Goal: Information Seeking & Learning: Learn about a topic

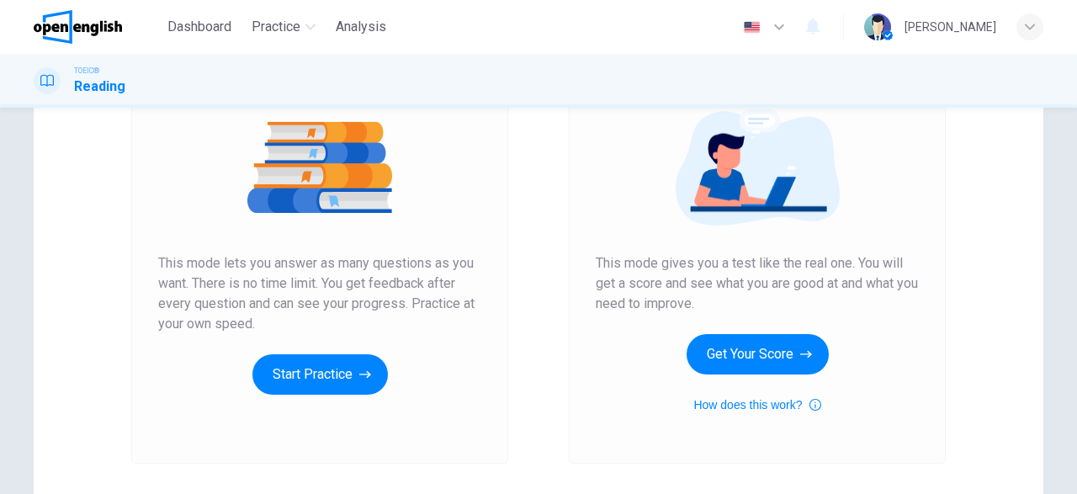
scroll to position [98, 0]
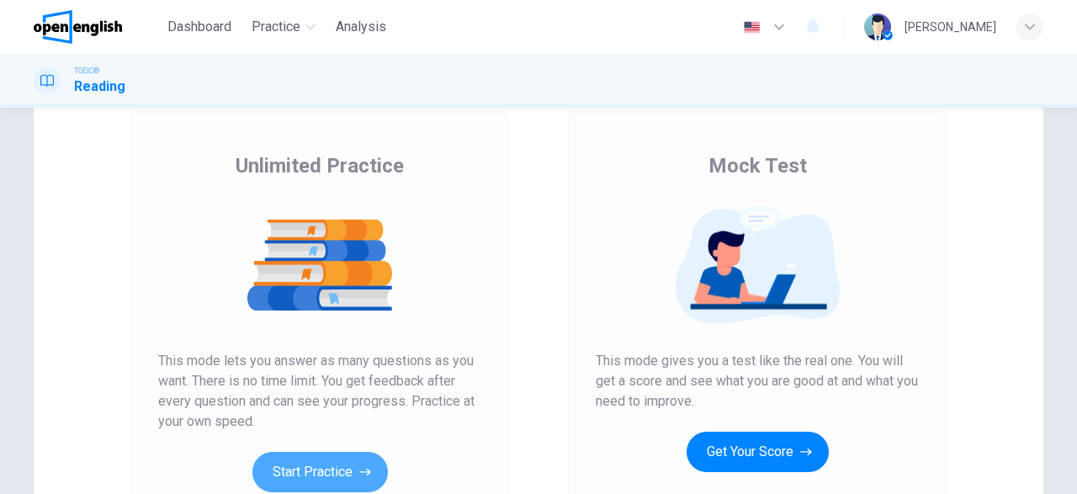
drag, startPoint x: 297, startPoint y: 469, endPoint x: 334, endPoint y: 428, distance: 54.8
click at [298, 468] on button "Start Practice" at bounding box center [319, 472] width 135 height 40
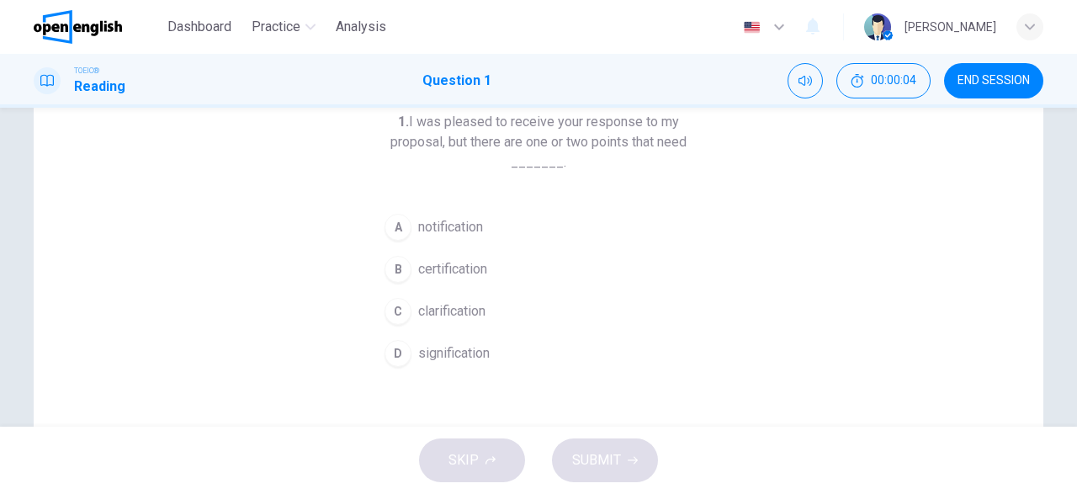
scroll to position [98, 0]
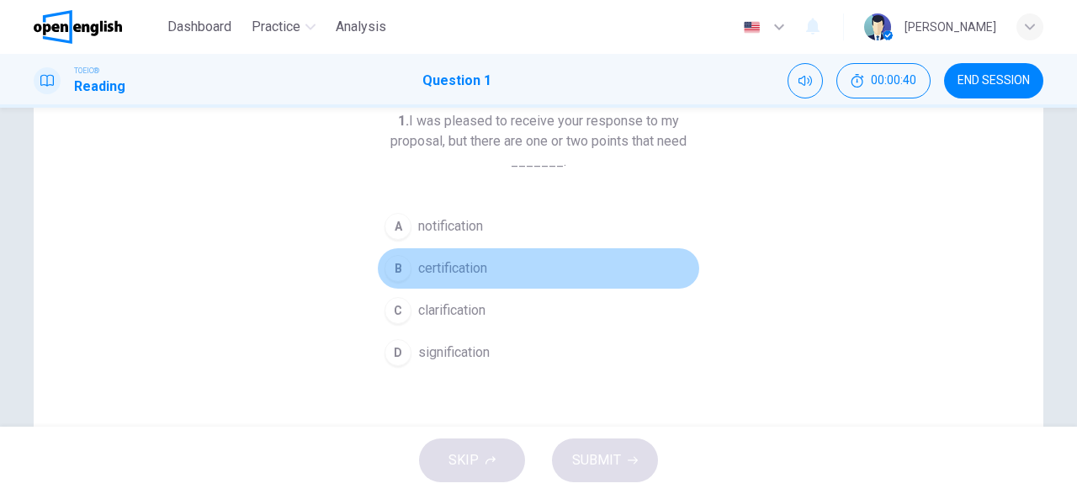
click at [450, 266] on span "certification" at bounding box center [452, 268] width 69 height 20
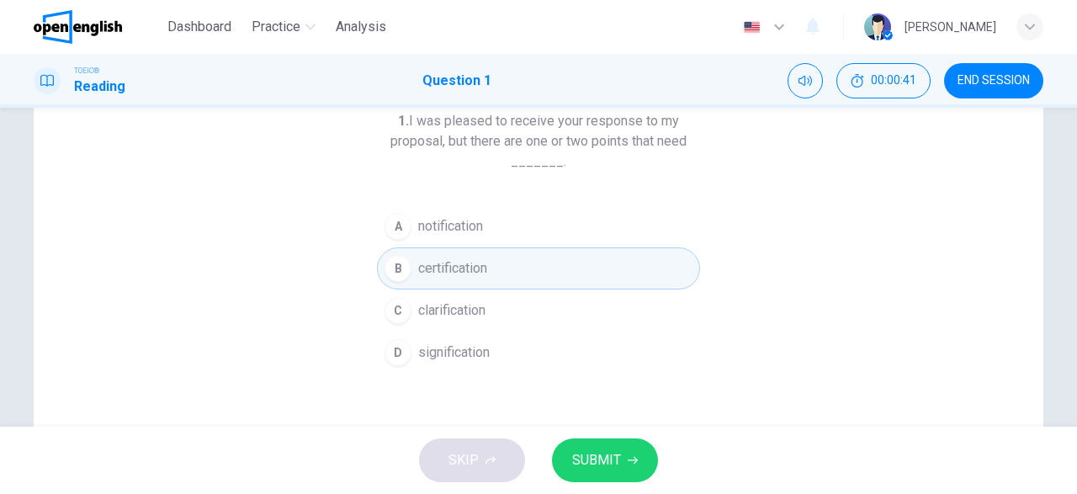
click at [592, 453] on span "SUBMIT" at bounding box center [596, 460] width 49 height 24
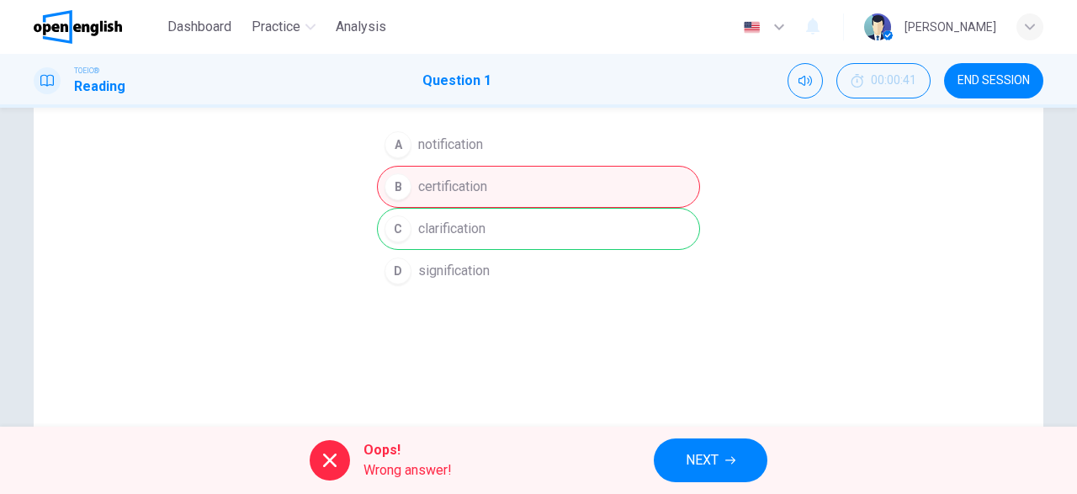
scroll to position [195, 0]
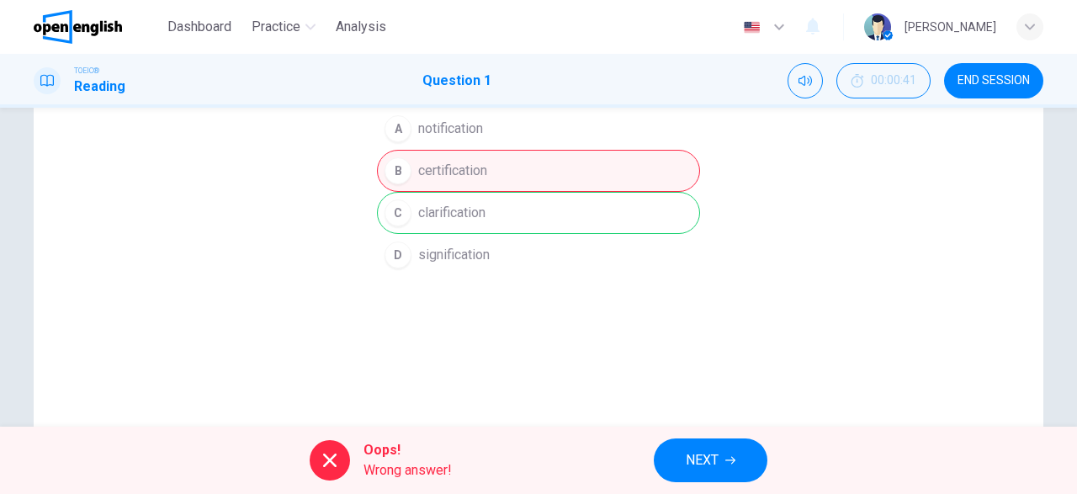
click at [723, 463] on button "NEXT" at bounding box center [711, 460] width 114 height 44
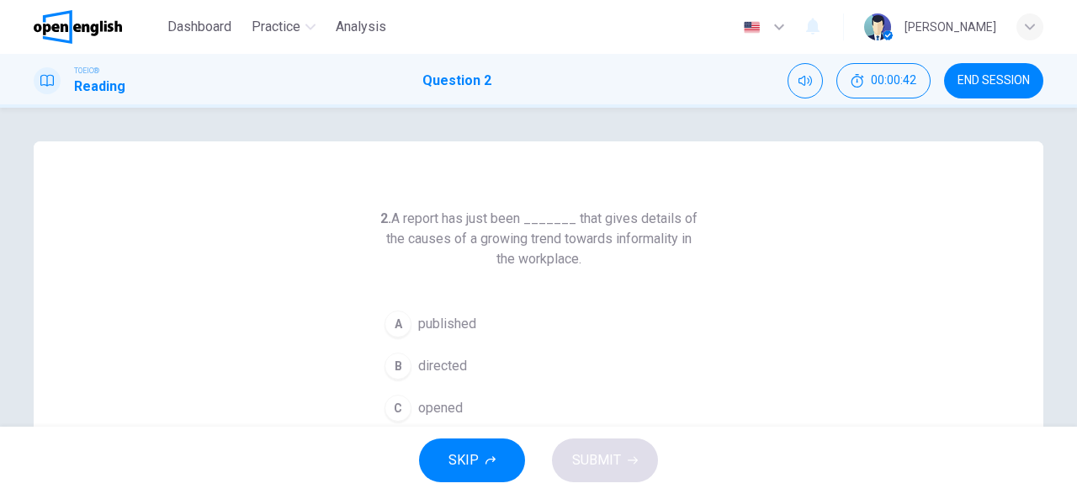
scroll to position [98, 0]
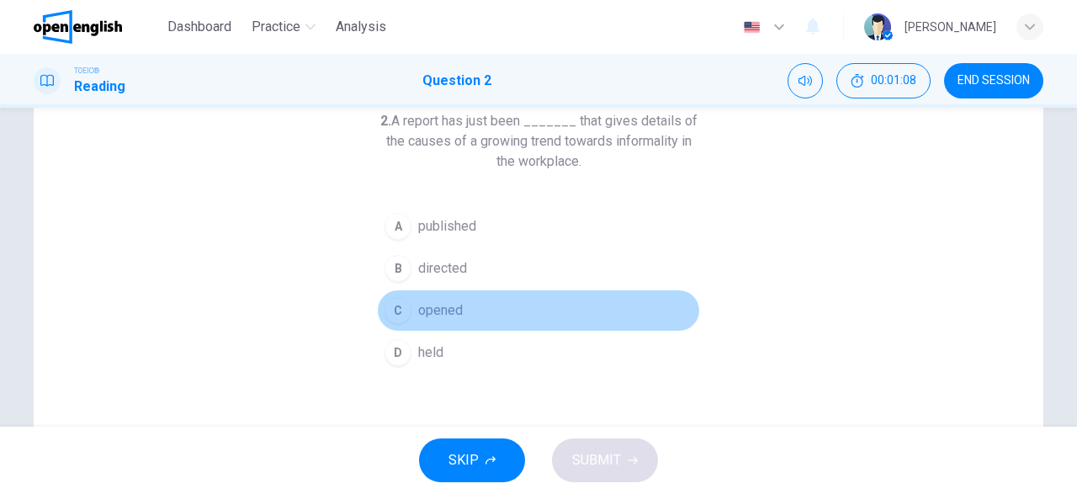
drag, startPoint x: 437, startPoint y: 307, endPoint x: 456, endPoint y: 336, distance: 34.1
click at [441, 309] on span "opened" at bounding box center [440, 310] width 45 height 20
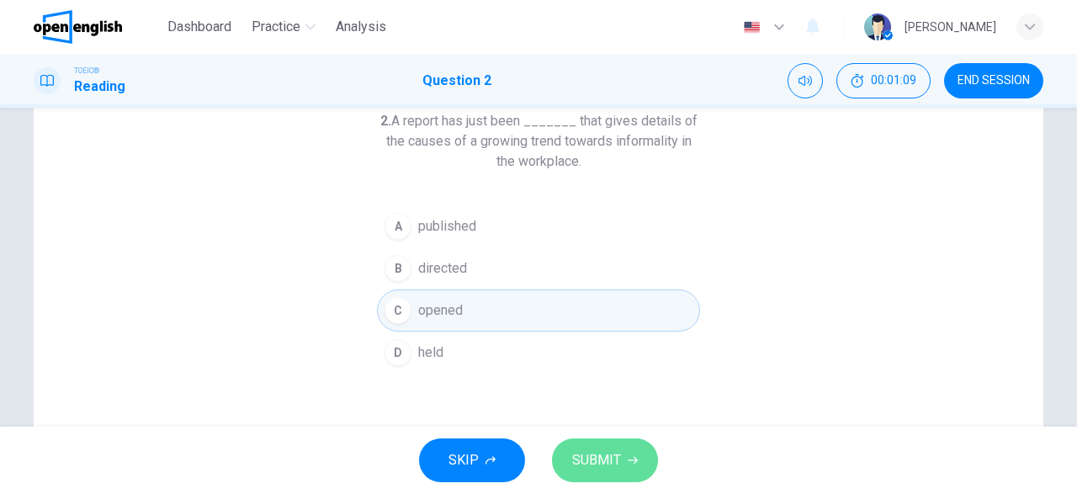
click at [612, 460] on span "SUBMIT" at bounding box center [596, 460] width 49 height 24
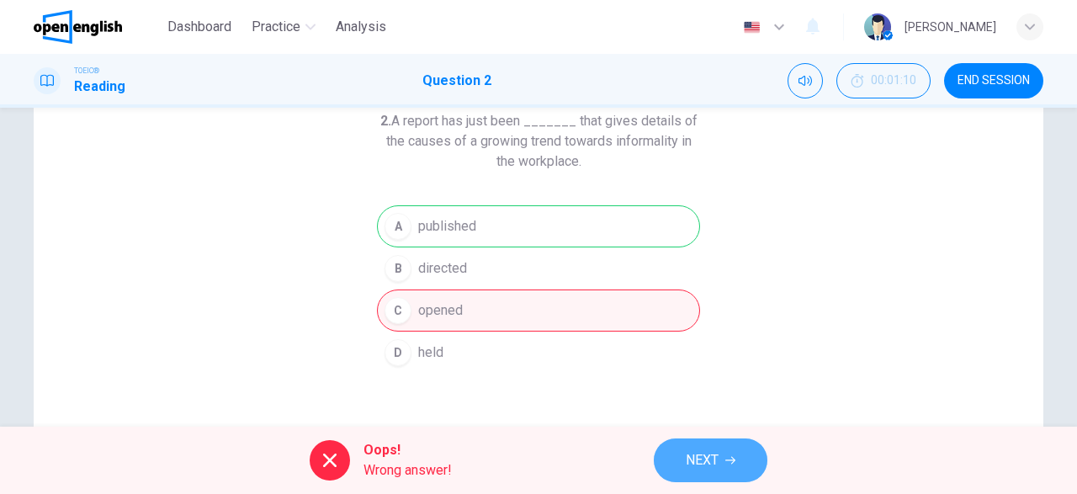
click at [726, 455] on icon "button" at bounding box center [730, 460] width 10 height 10
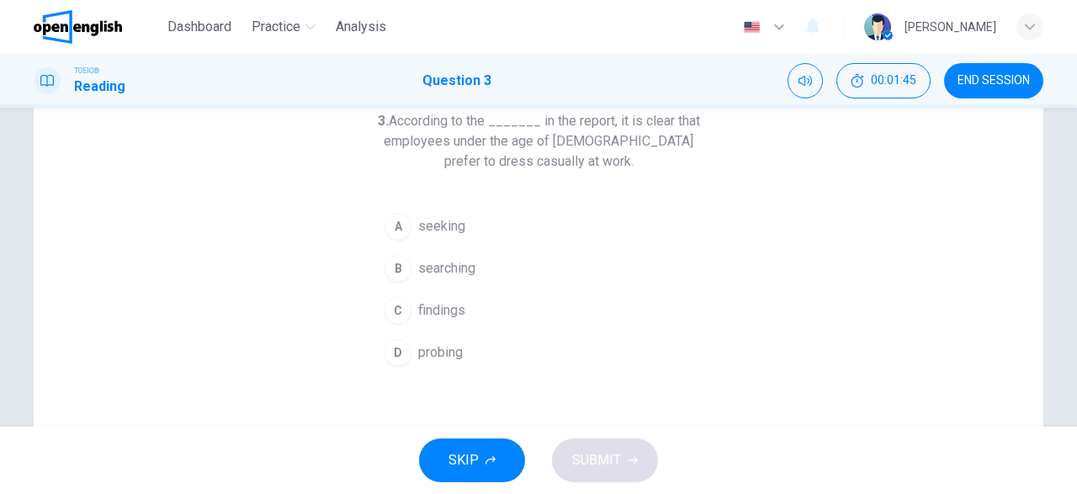
drag, startPoint x: 435, startPoint y: 265, endPoint x: 435, endPoint y: 281, distance: 16.0
click at [435, 265] on span "searching" at bounding box center [446, 268] width 57 height 20
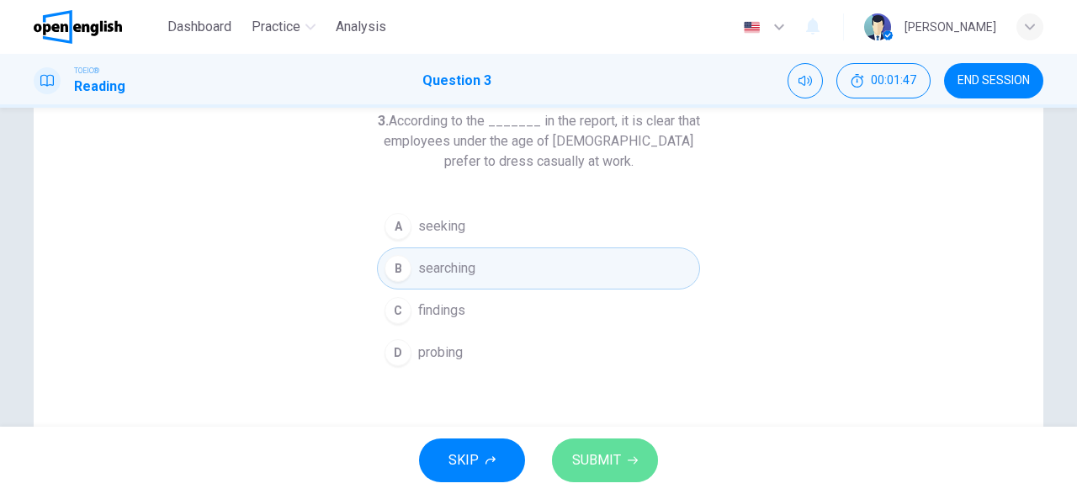
click at [597, 459] on span "SUBMIT" at bounding box center [596, 460] width 49 height 24
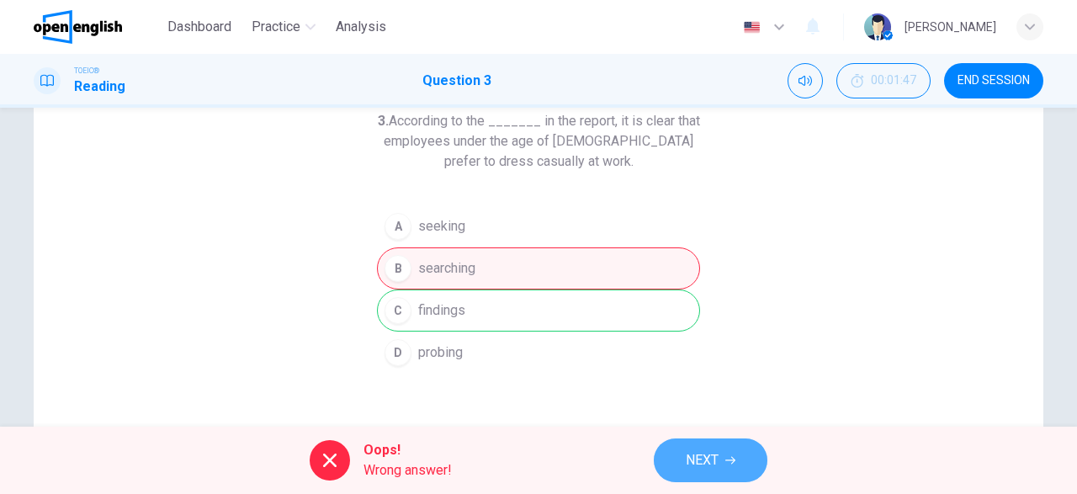
click at [737, 469] on button "NEXT" at bounding box center [711, 460] width 114 height 44
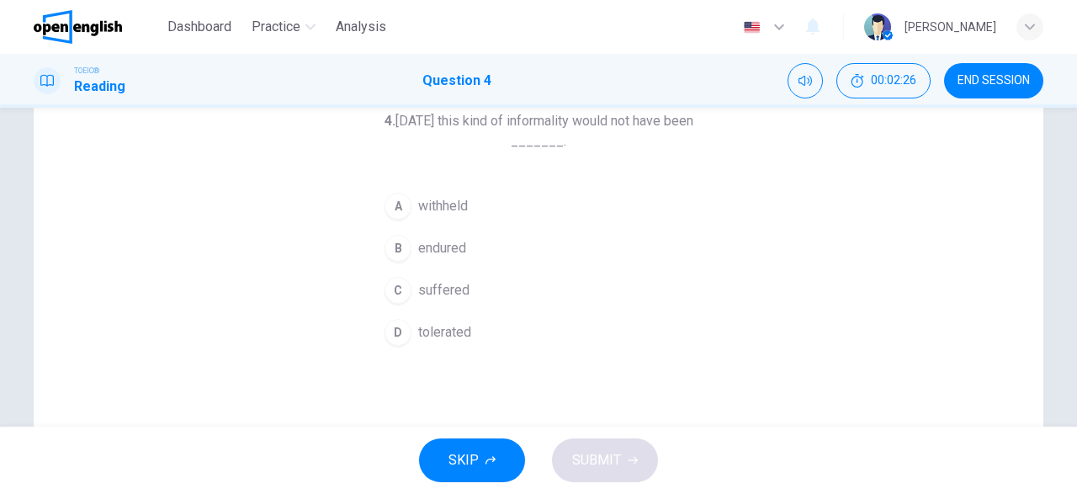
click at [459, 289] on span "suffered" at bounding box center [443, 290] width 51 height 20
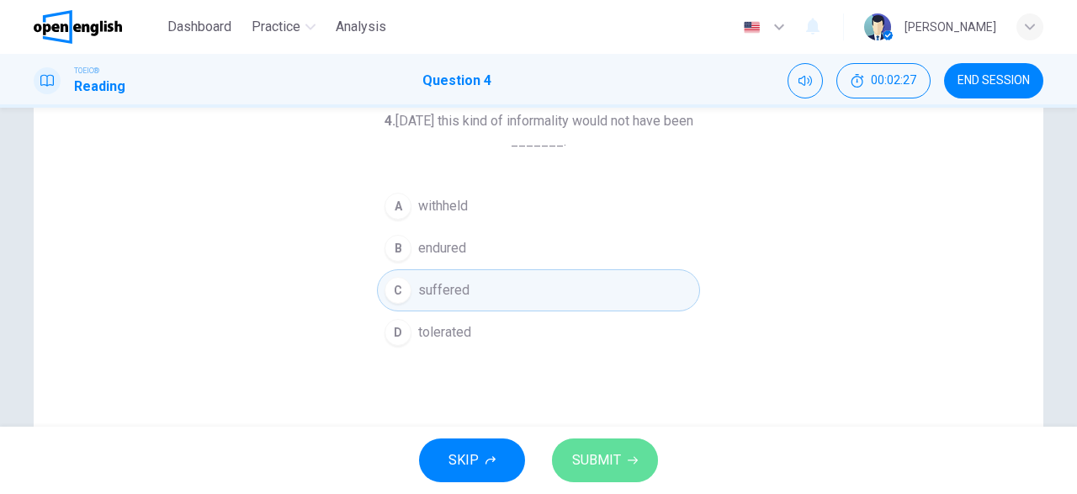
click at [596, 447] on button "SUBMIT" at bounding box center [605, 460] width 106 height 44
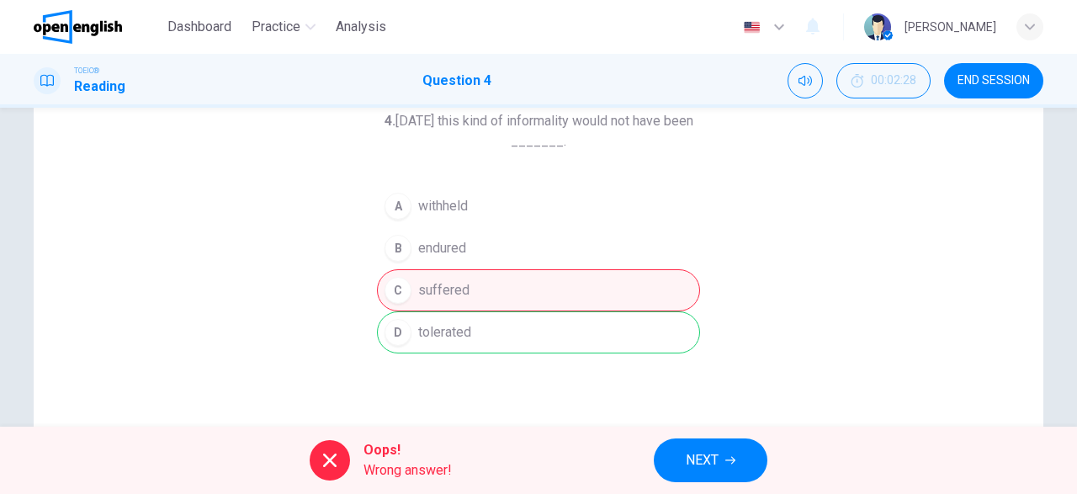
click at [733, 452] on button "NEXT" at bounding box center [711, 460] width 114 height 44
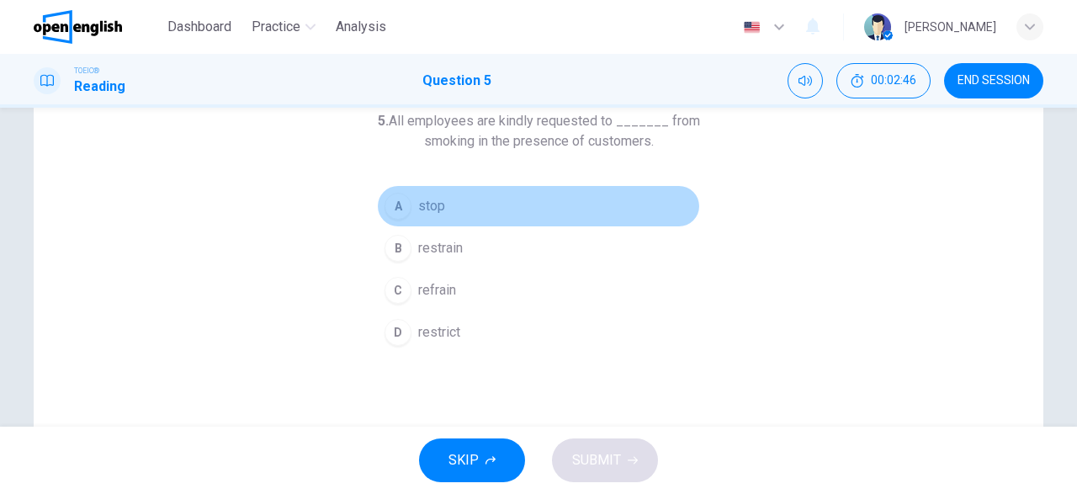
drag, startPoint x: 441, startPoint y: 205, endPoint x: 458, endPoint y: 241, distance: 40.3
click at [442, 205] on span "stop" at bounding box center [431, 206] width 27 height 20
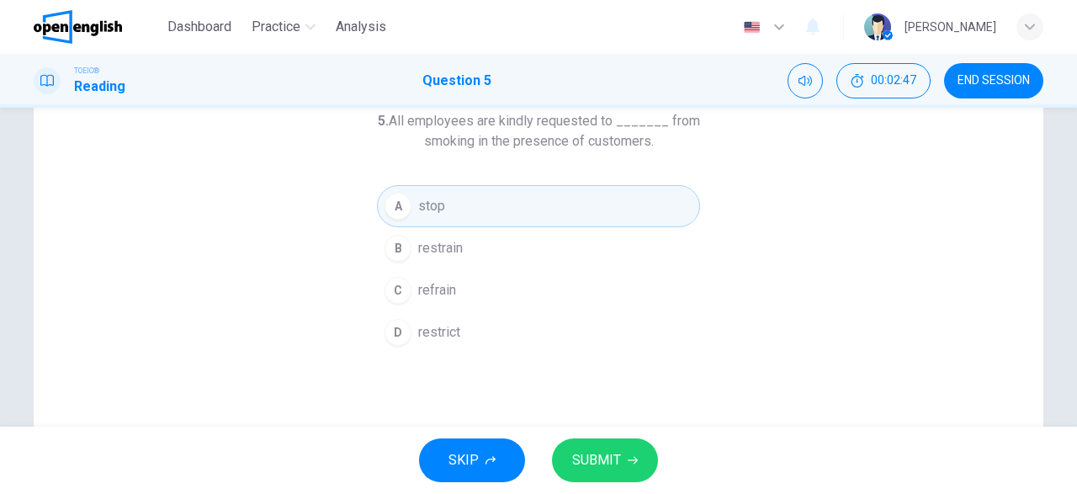
click at [640, 457] on button "SUBMIT" at bounding box center [605, 460] width 106 height 44
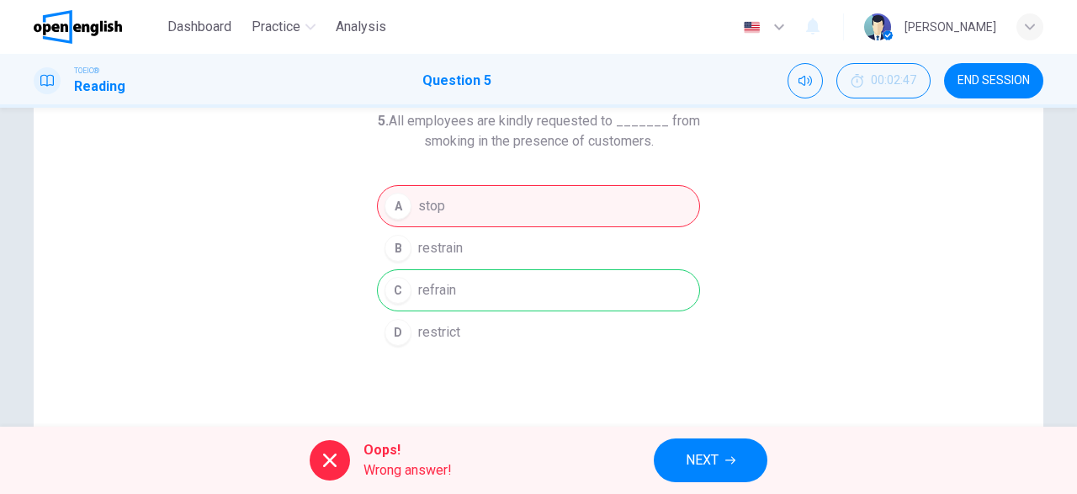
click at [741, 459] on button "NEXT" at bounding box center [711, 460] width 114 height 44
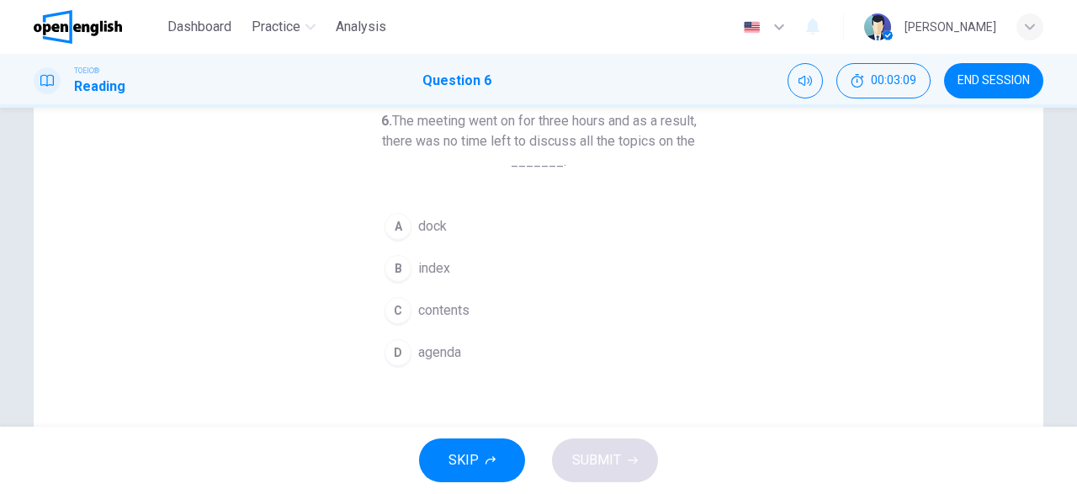
click at [421, 270] on span "index" at bounding box center [434, 268] width 32 height 20
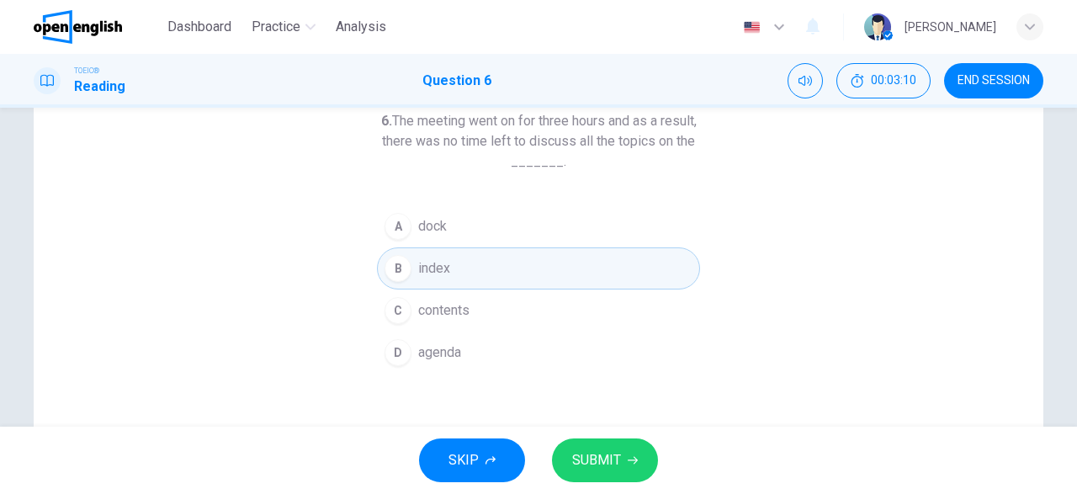
click at [628, 463] on icon "button" at bounding box center [633, 460] width 10 height 10
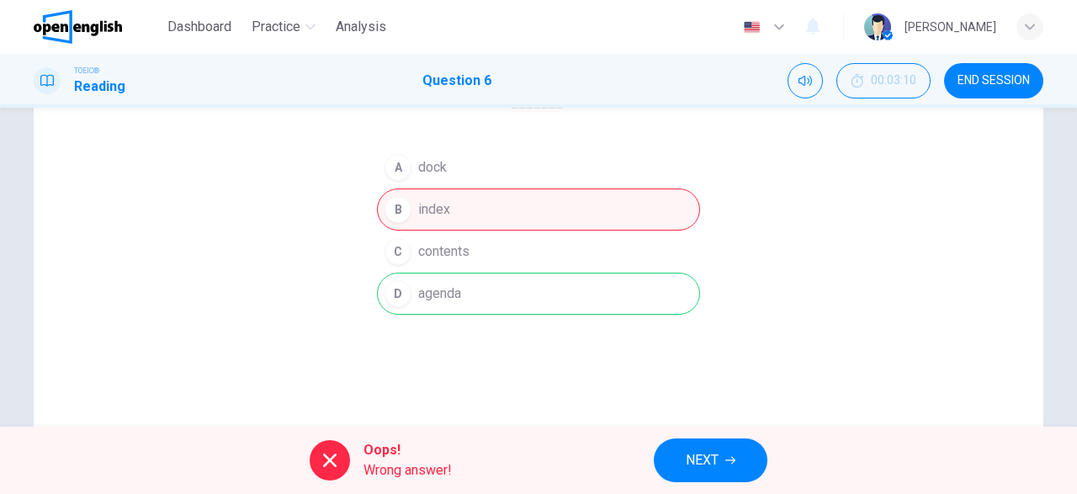
scroll to position [195, 0]
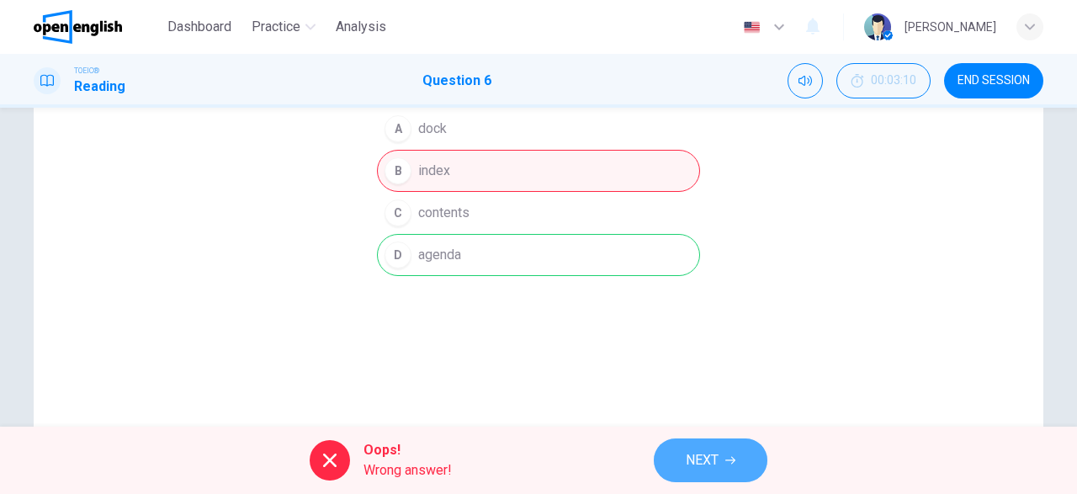
click at [728, 457] on icon "button" at bounding box center [730, 460] width 10 height 10
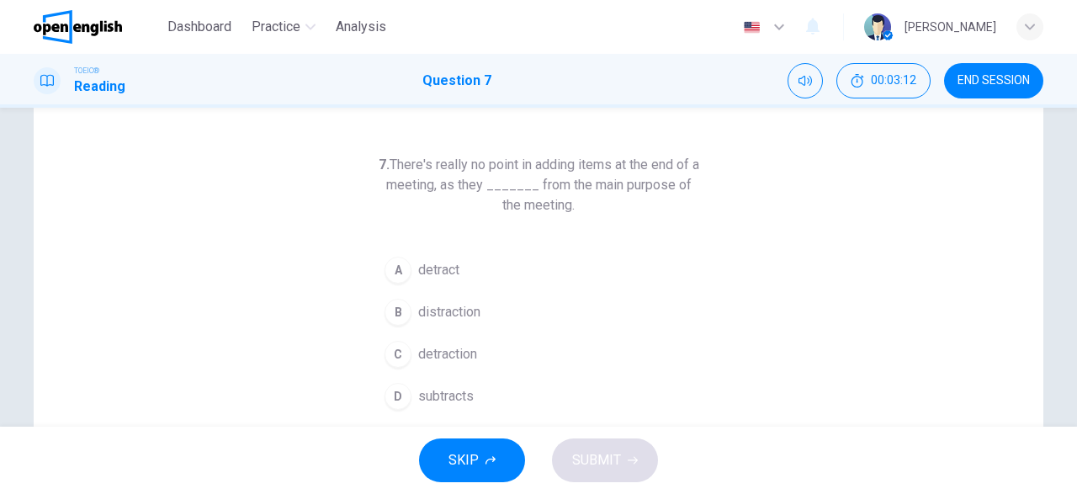
scroll to position [98, 0]
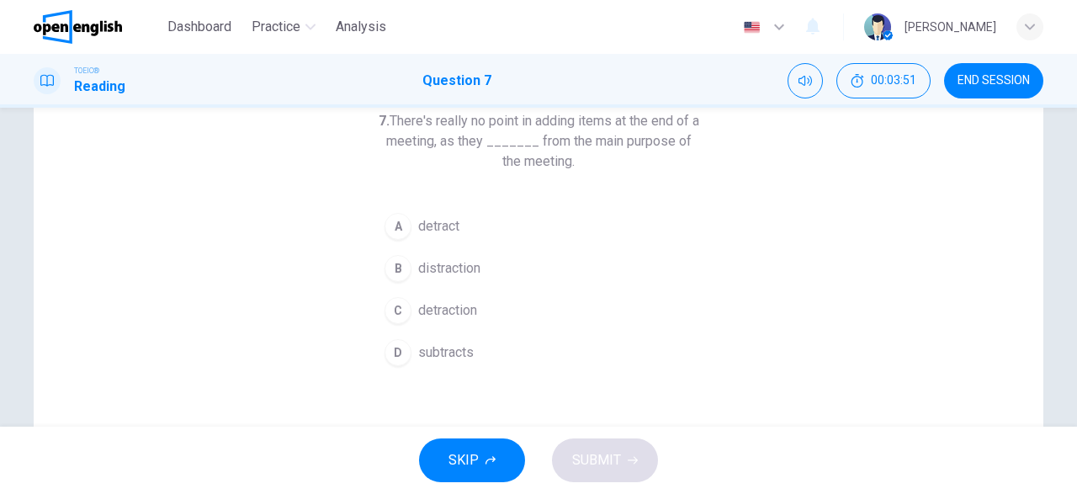
click at [456, 352] on span "subtracts" at bounding box center [446, 352] width 56 height 20
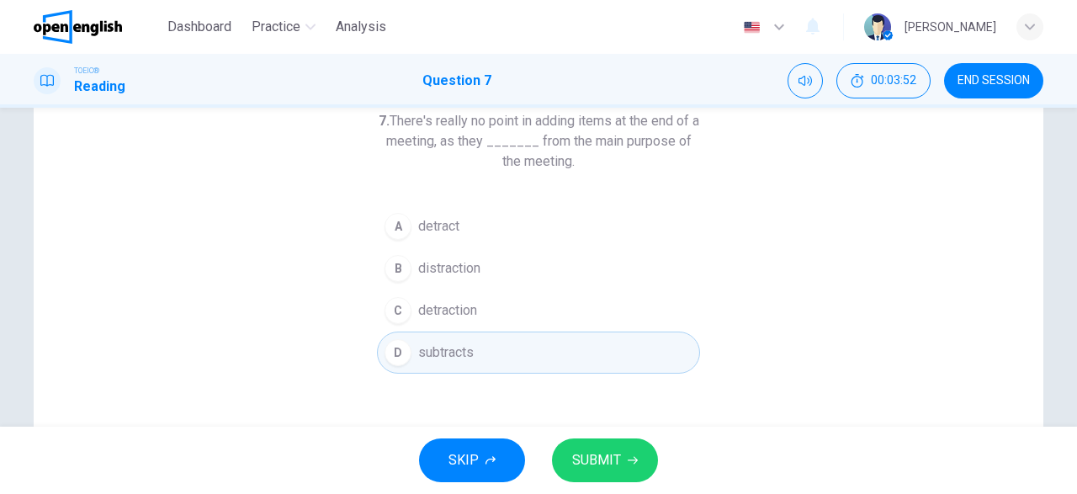
click at [576, 455] on span "SUBMIT" at bounding box center [596, 460] width 49 height 24
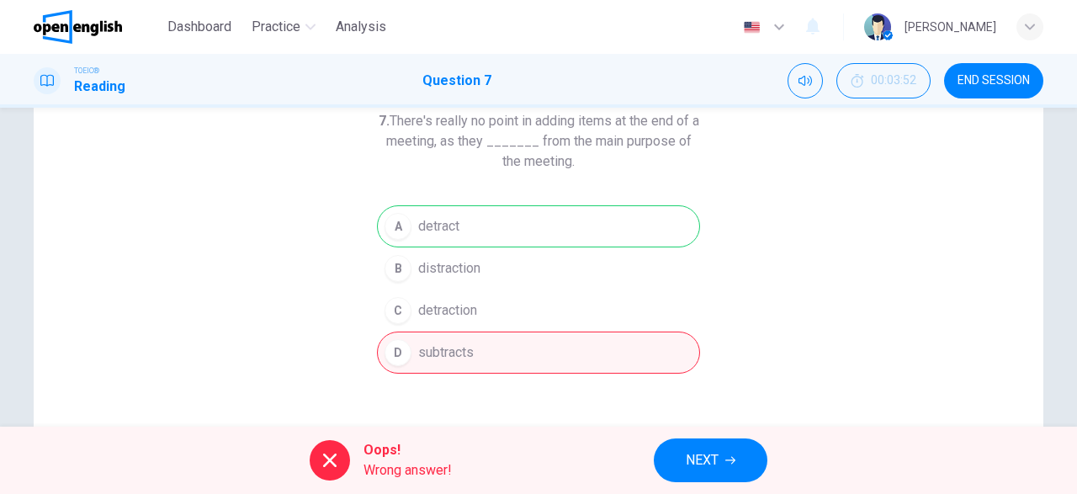
click at [726, 459] on icon "button" at bounding box center [730, 460] width 10 height 10
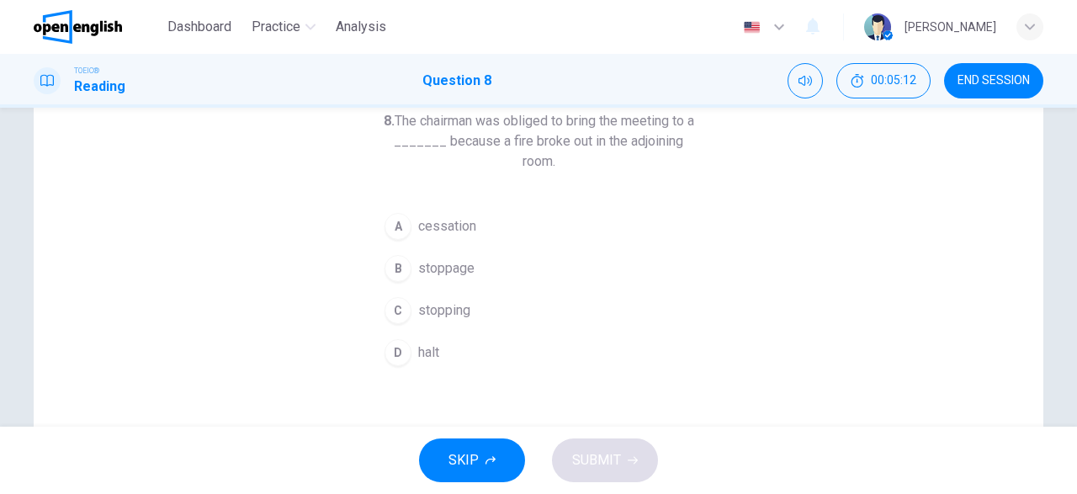
click at [399, 339] on div "D" at bounding box center [397, 352] width 27 height 27
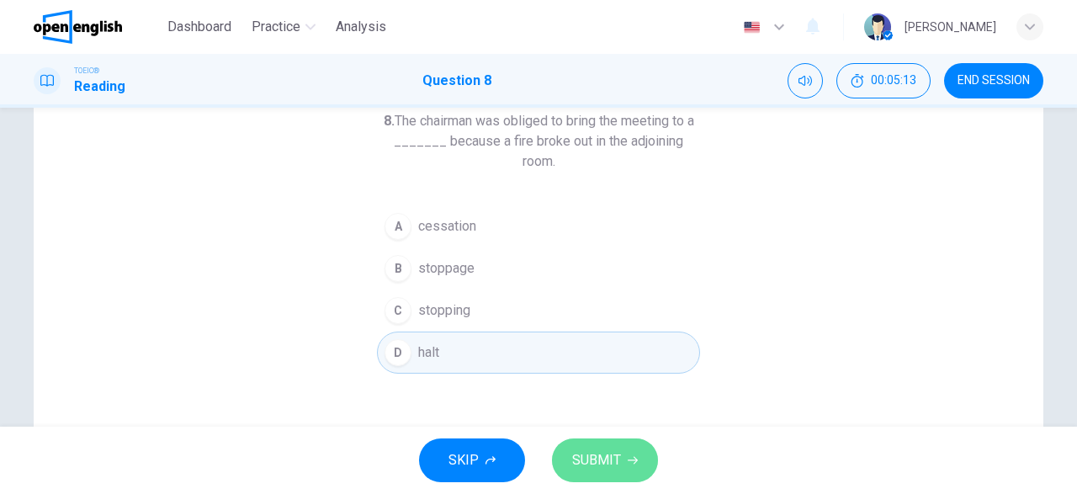
click at [597, 469] on span "SUBMIT" at bounding box center [596, 460] width 49 height 24
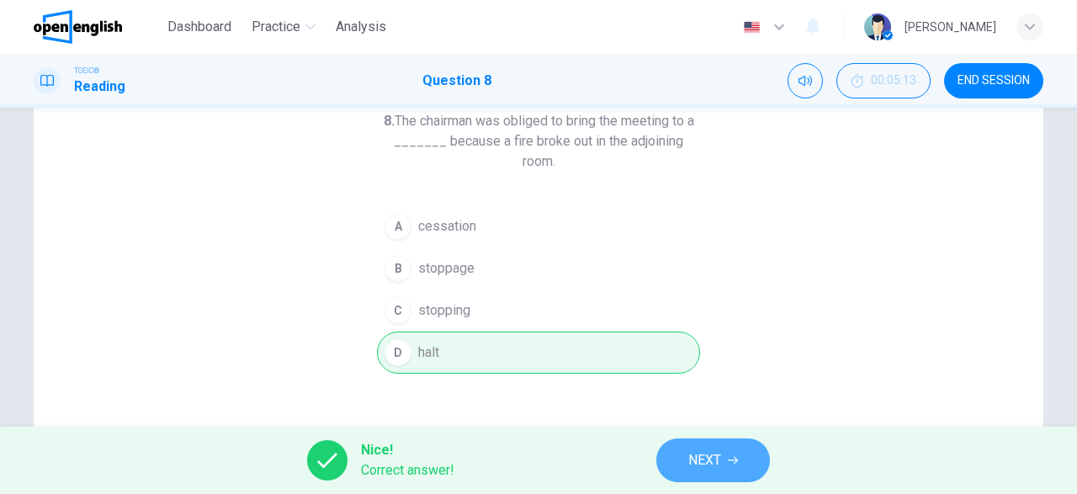
click at [706, 463] on span "NEXT" at bounding box center [704, 460] width 33 height 24
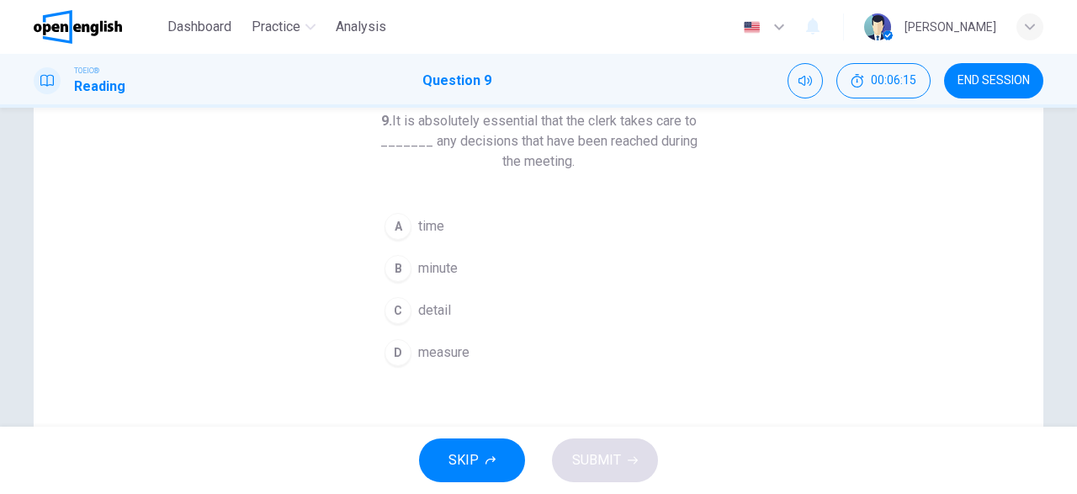
click at [437, 310] on span "detail" at bounding box center [434, 310] width 33 height 20
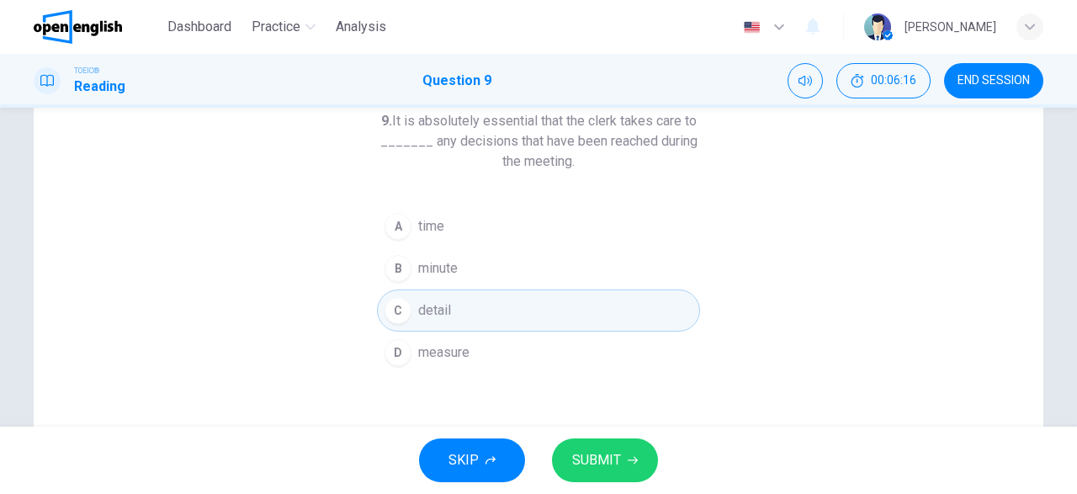
click at [605, 458] on span "SUBMIT" at bounding box center [596, 460] width 49 height 24
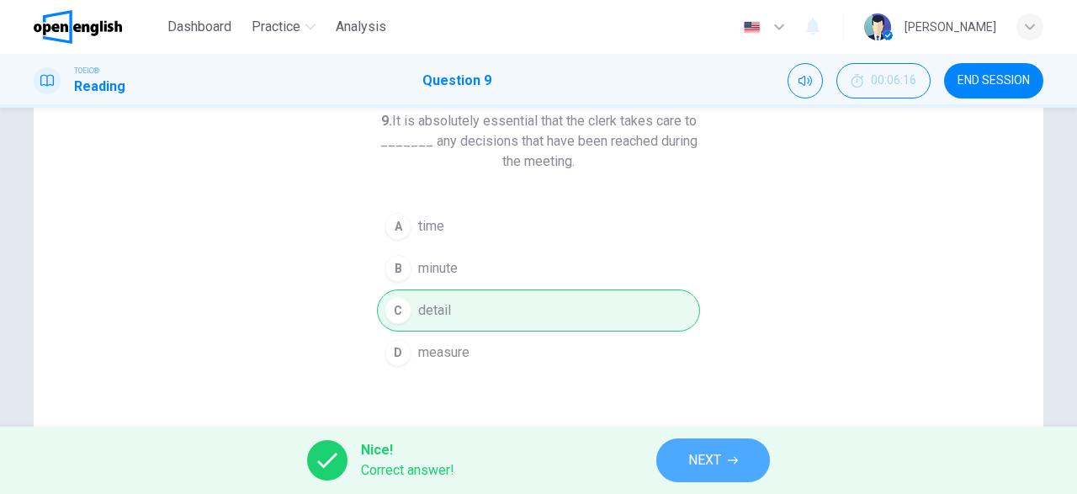
click at [744, 454] on button "NEXT" at bounding box center [713, 460] width 114 height 44
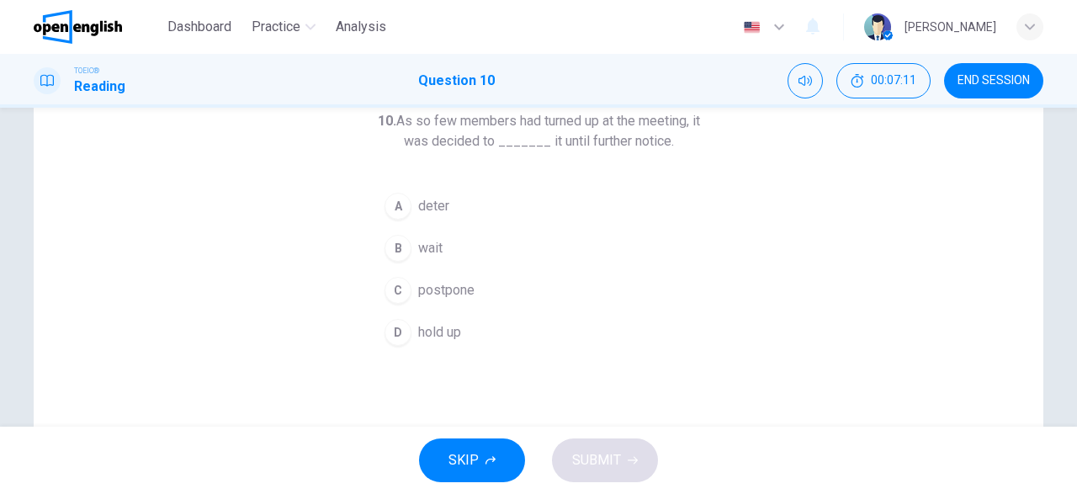
drag, startPoint x: 427, startPoint y: 246, endPoint x: 433, endPoint y: 253, distance: 9.6
click at [428, 246] on span "wait" at bounding box center [430, 248] width 24 height 20
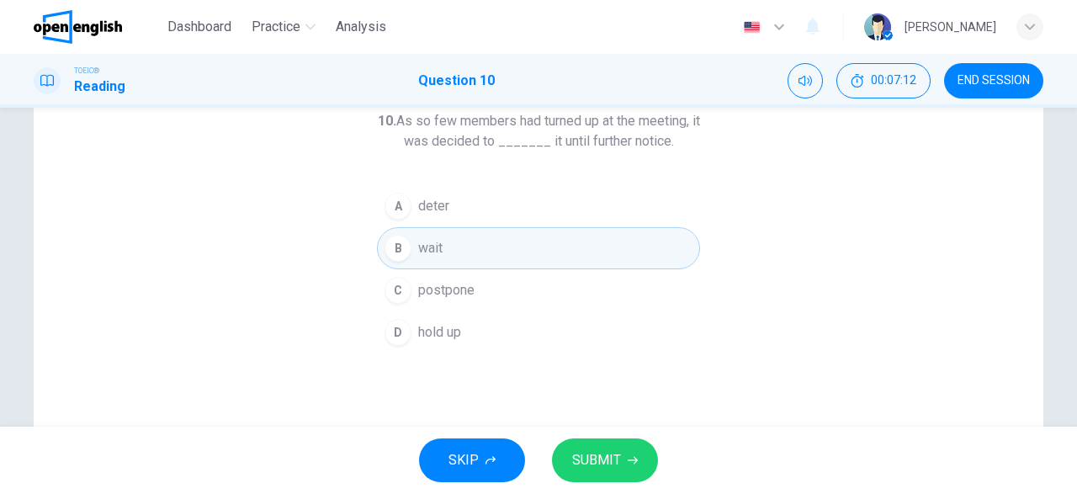
click at [612, 459] on span "SUBMIT" at bounding box center [596, 460] width 49 height 24
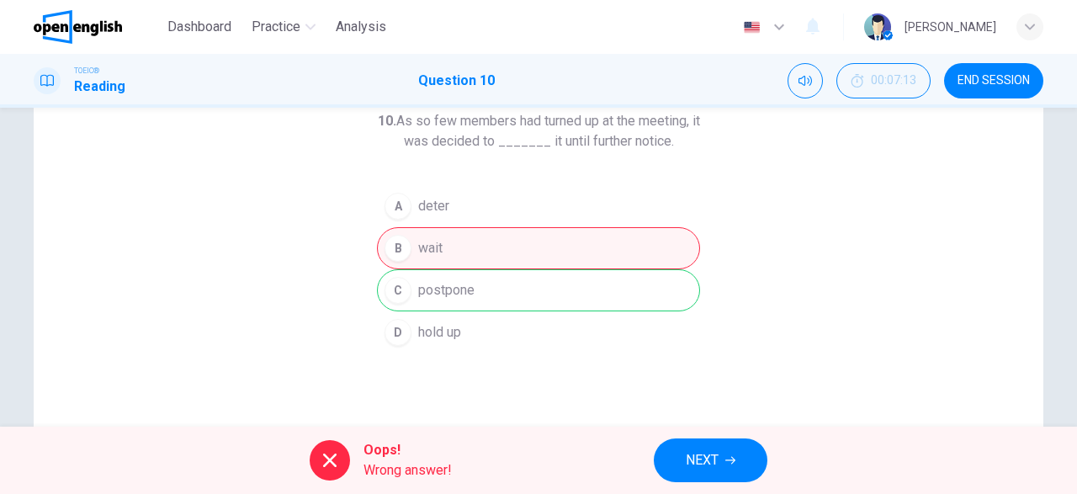
click at [988, 78] on span "END SESSION" at bounding box center [993, 80] width 72 height 13
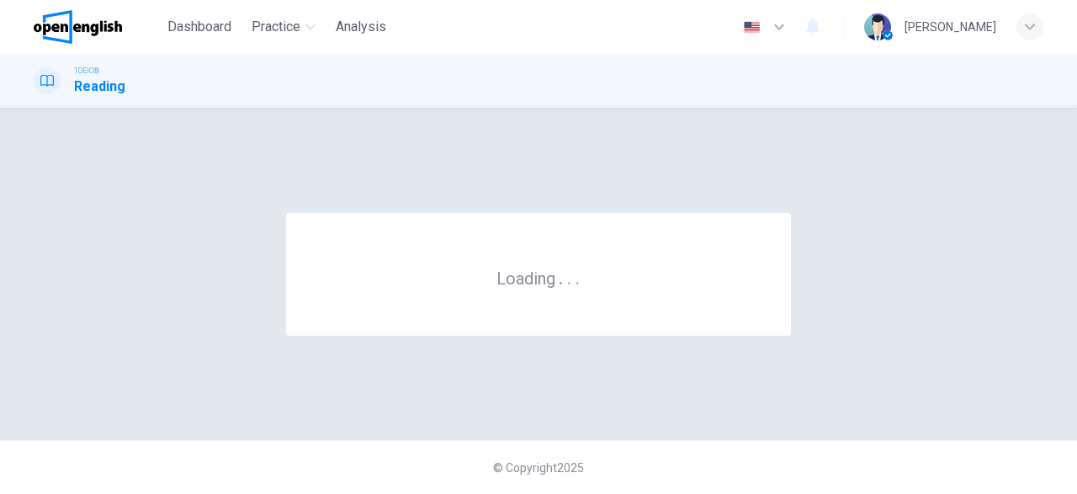
scroll to position [0, 0]
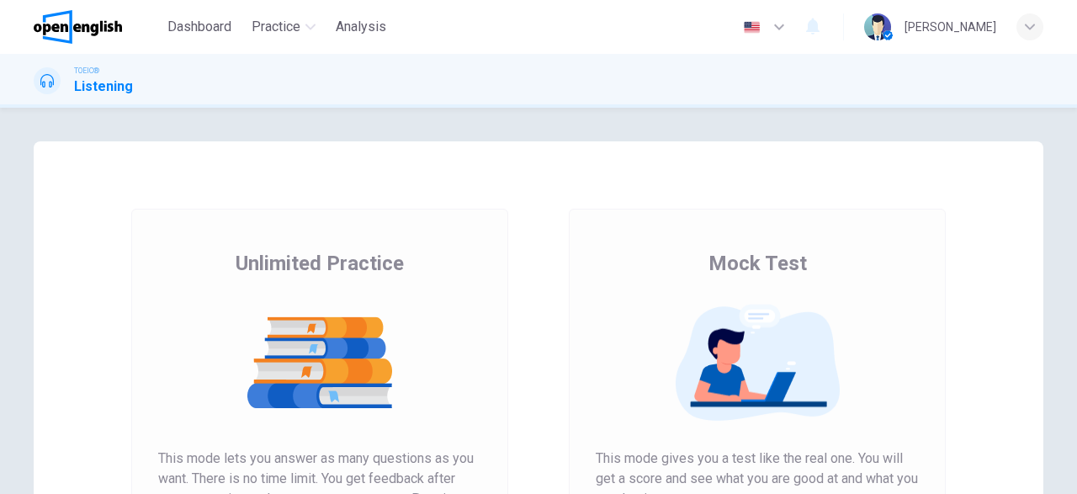
click at [339, 300] on div at bounding box center [319, 362] width 323 height 131
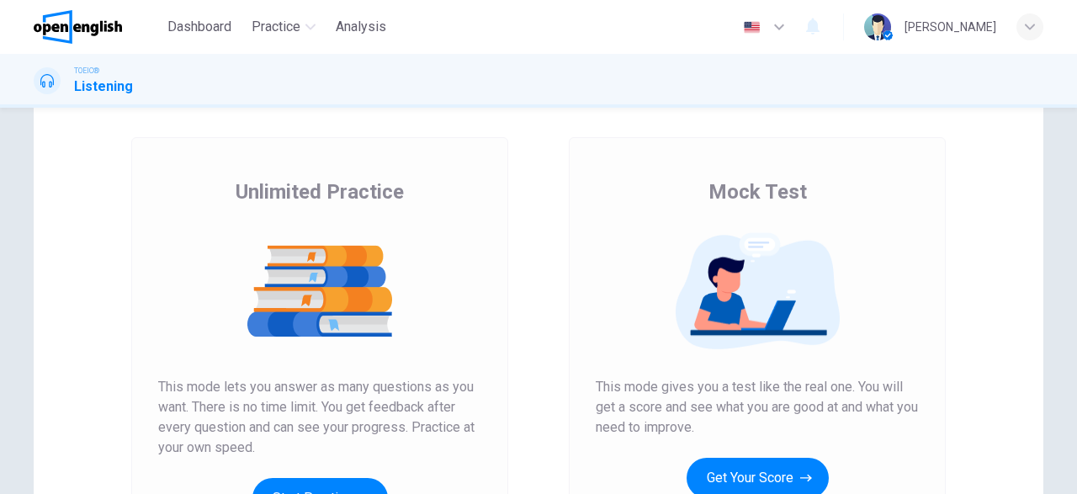
scroll to position [195, 0]
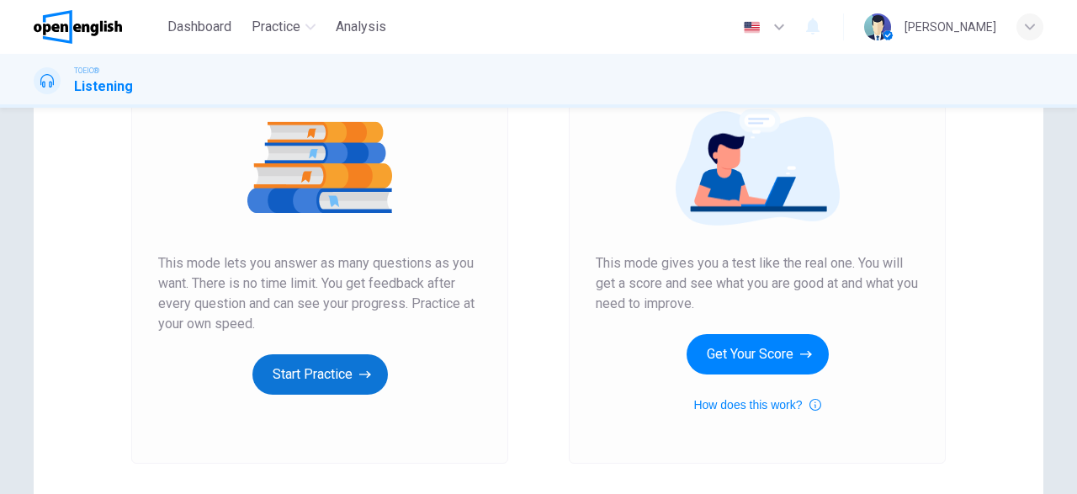
click at [346, 371] on button "Start Practice" at bounding box center [319, 374] width 135 height 40
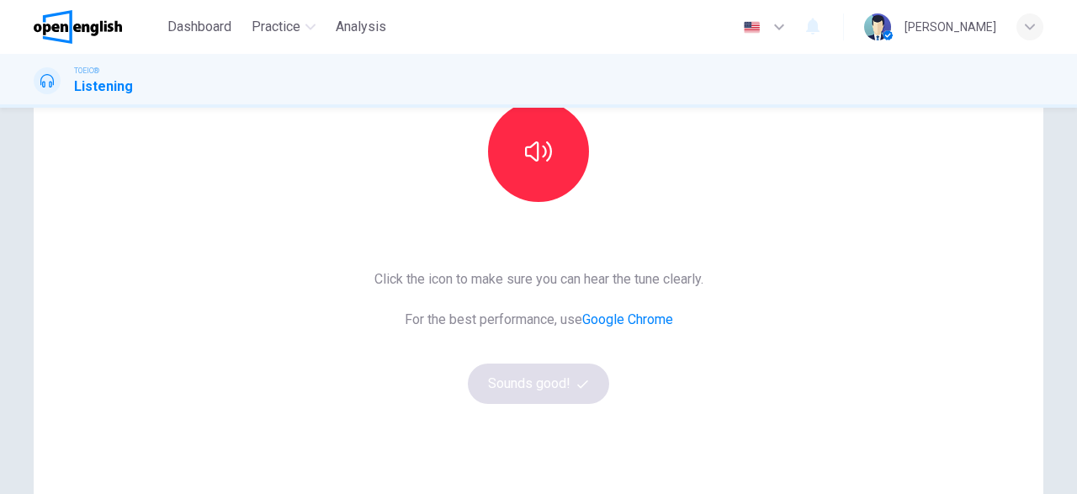
scroll to position [98, 0]
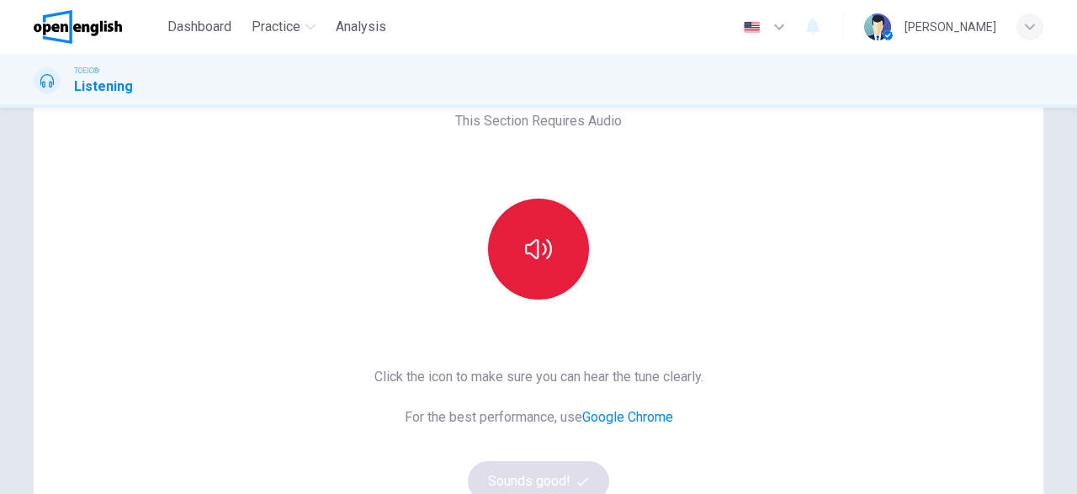
click at [536, 255] on icon "button" at bounding box center [538, 249] width 27 height 27
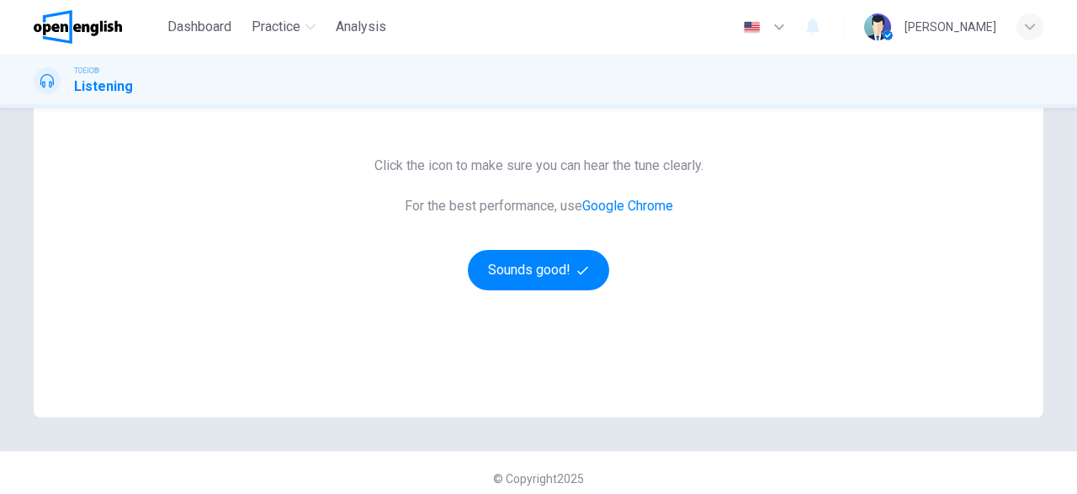
scroll to position [320, 0]
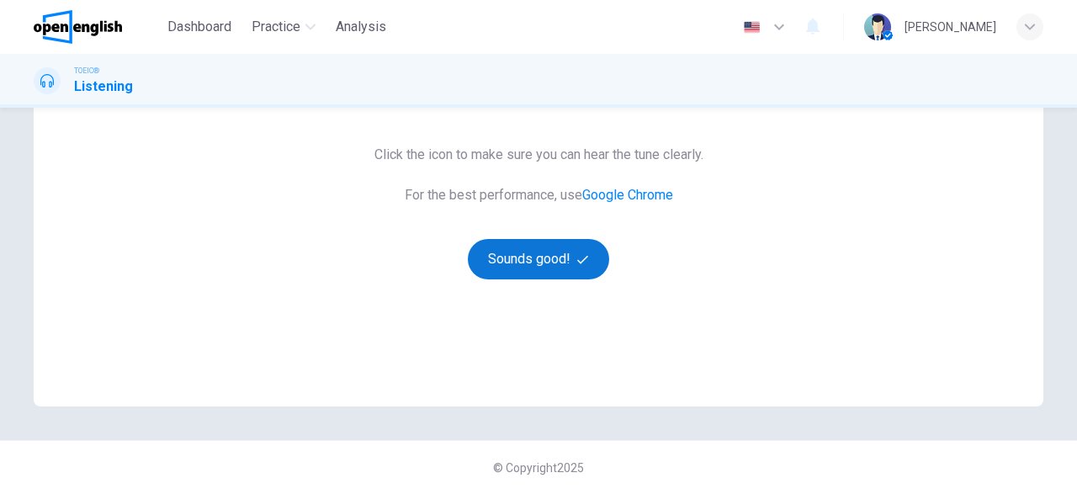
click at [538, 265] on button "Sounds good!" at bounding box center [538, 259] width 141 height 40
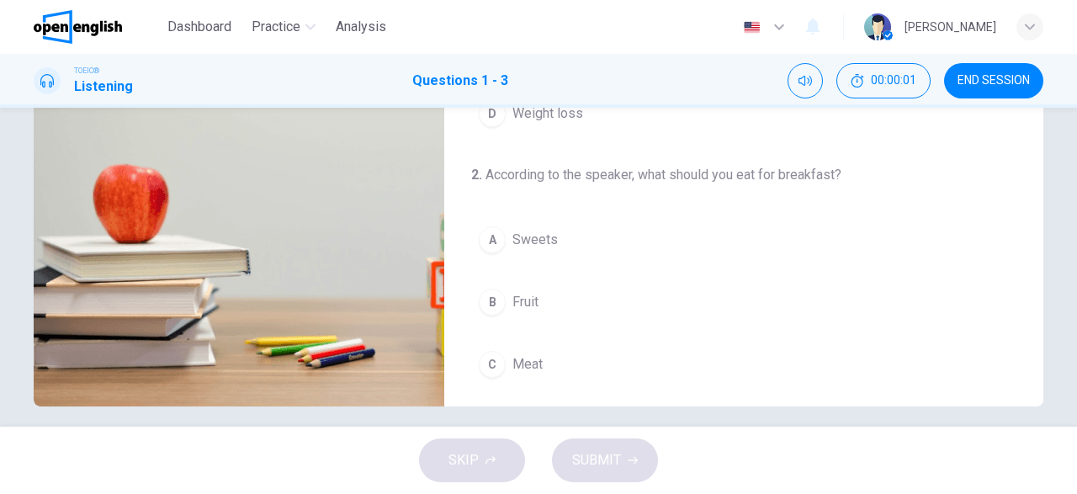
scroll to position [27, 0]
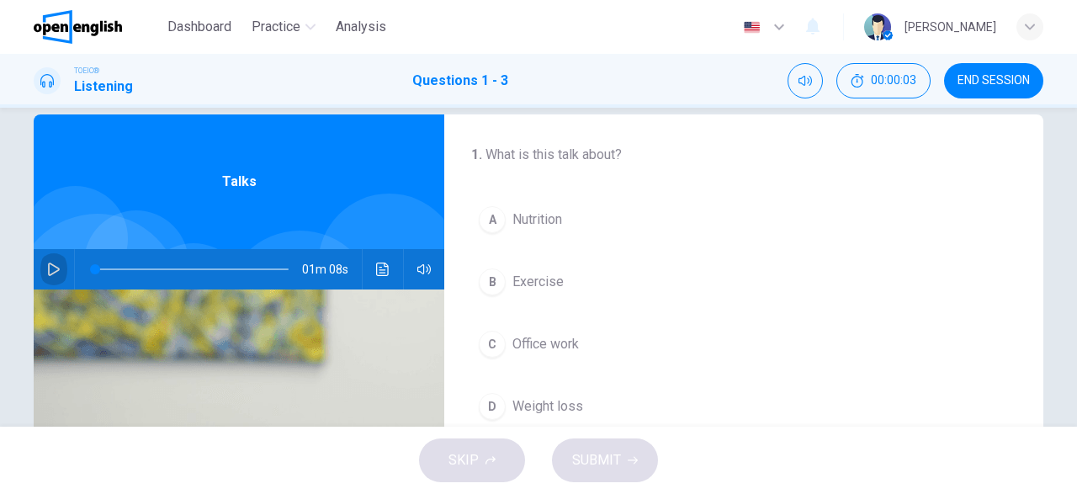
click at [55, 272] on icon "button" at bounding box center [54, 268] width 12 height 13
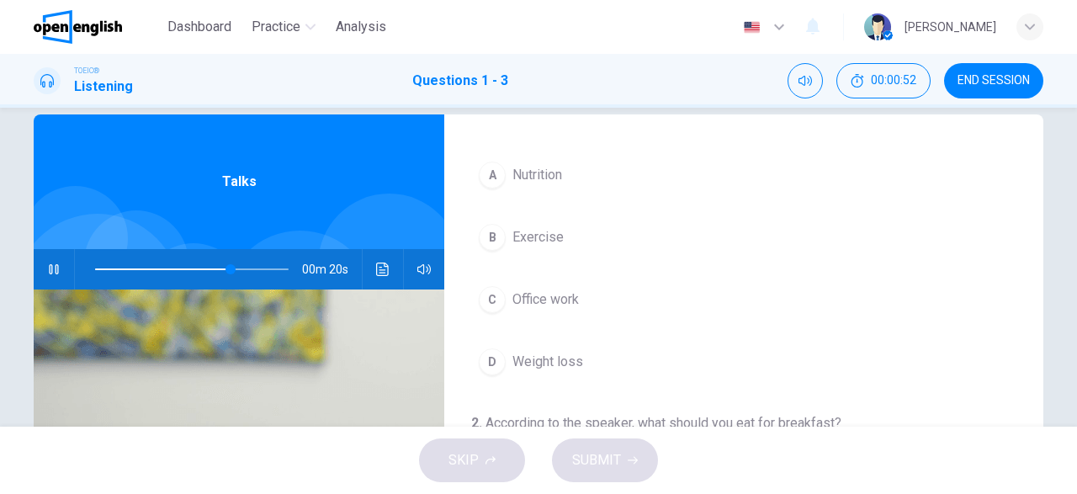
scroll to position [0, 0]
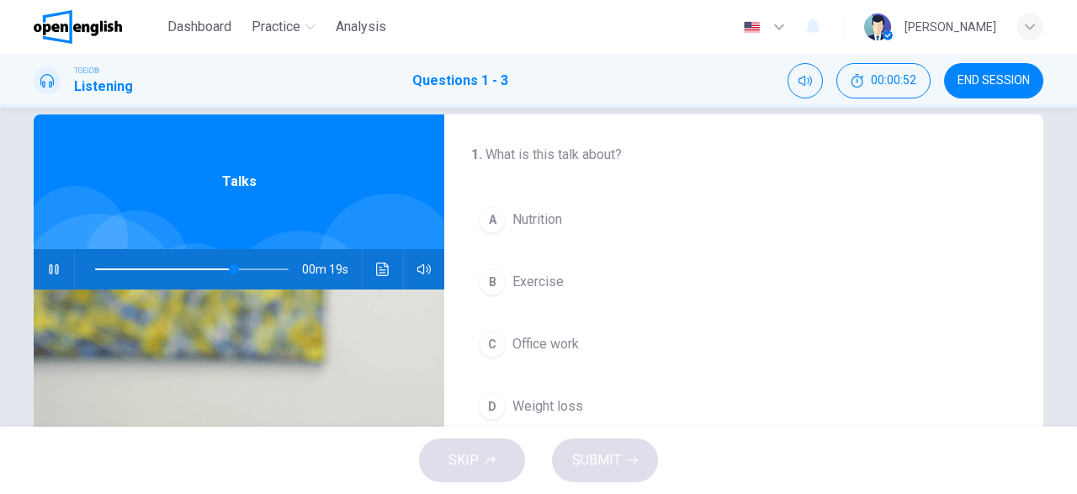
click at [501, 282] on div "B" at bounding box center [492, 281] width 27 height 27
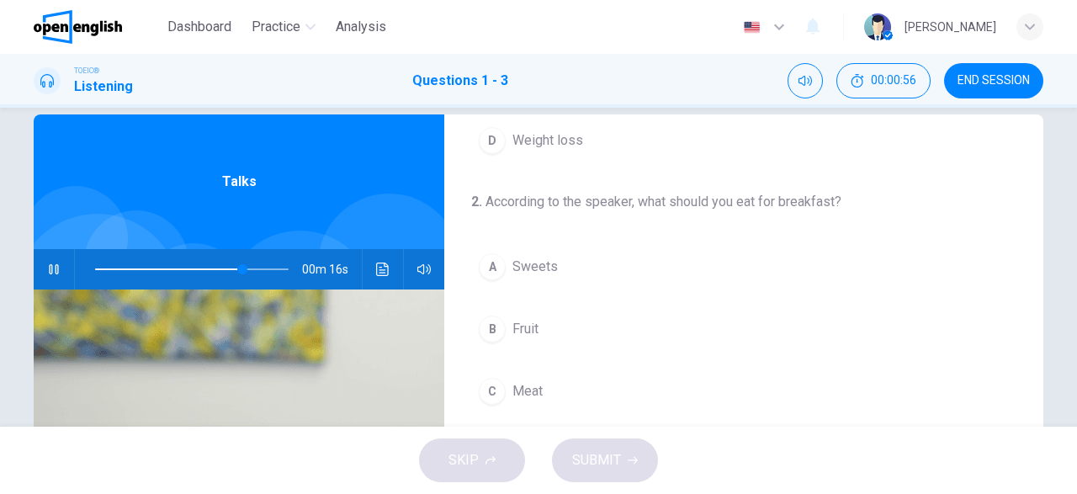
scroll to position [293, 0]
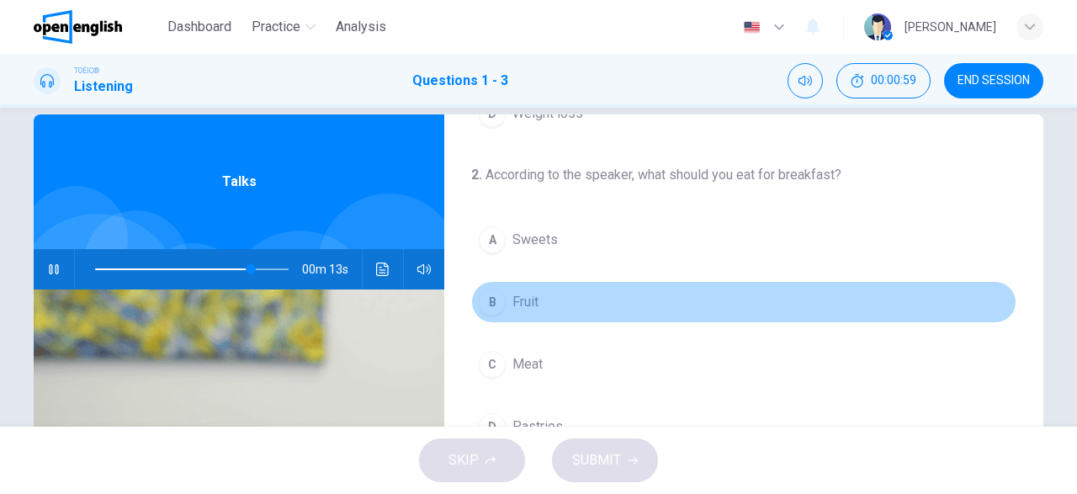
click at [528, 295] on span "Fruit" at bounding box center [525, 302] width 26 height 20
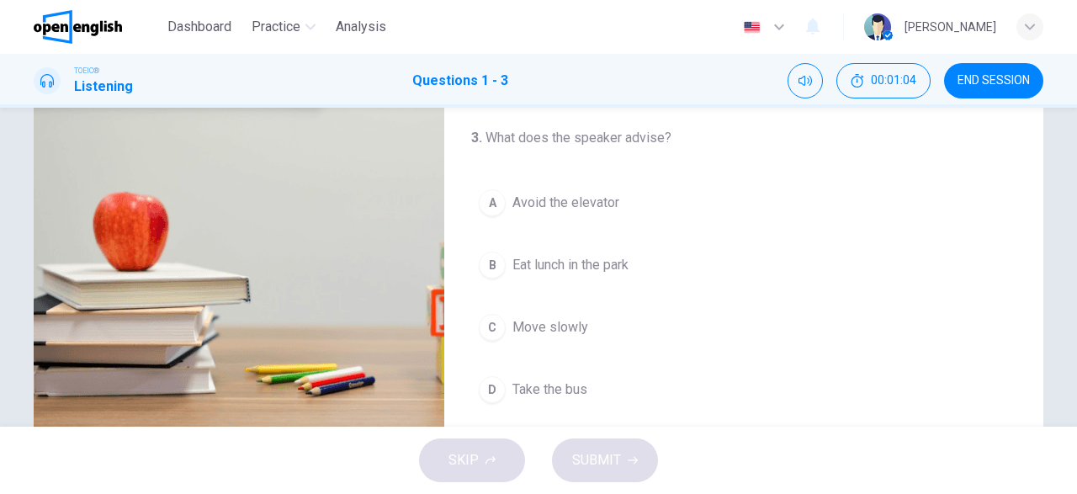
scroll to position [320, 0]
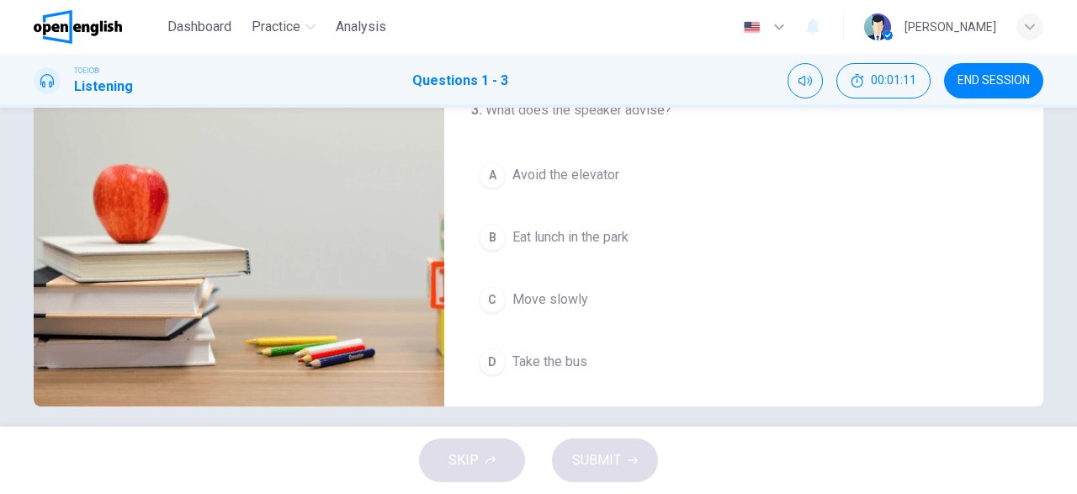
type input "*"
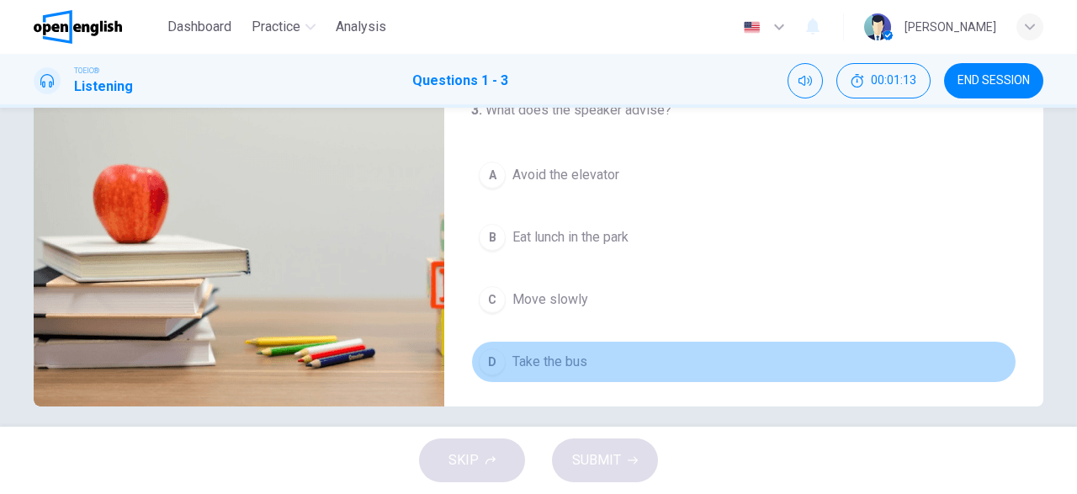
click at [569, 358] on span "Take the bus" at bounding box center [549, 362] width 75 height 20
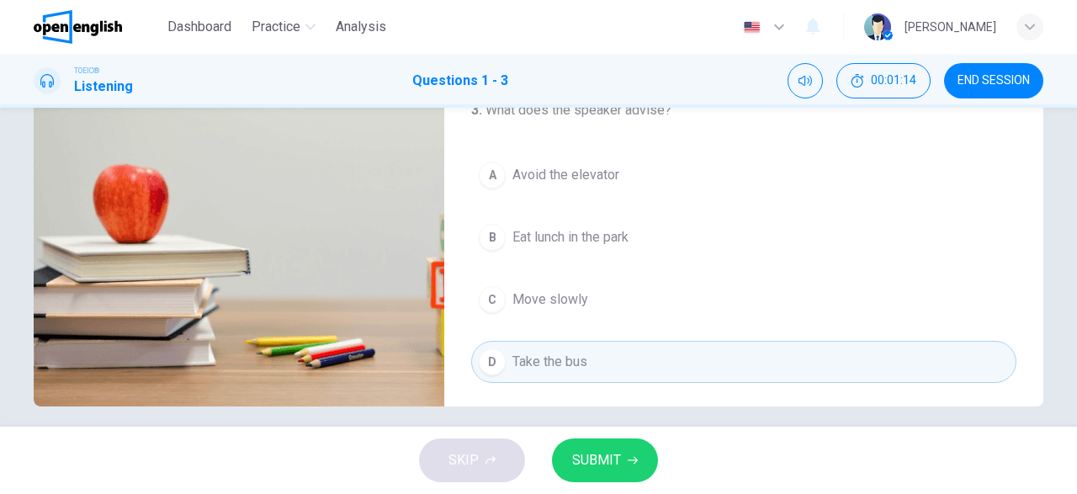
click at [617, 461] on span "SUBMIT" at bounding box center [596, 460] width 49 height 24
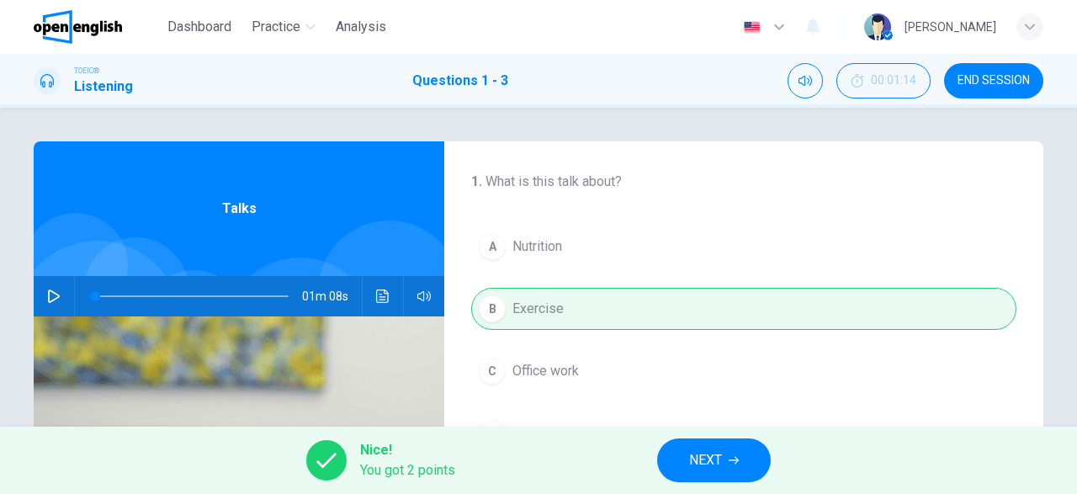
scroll to position [333, 0]
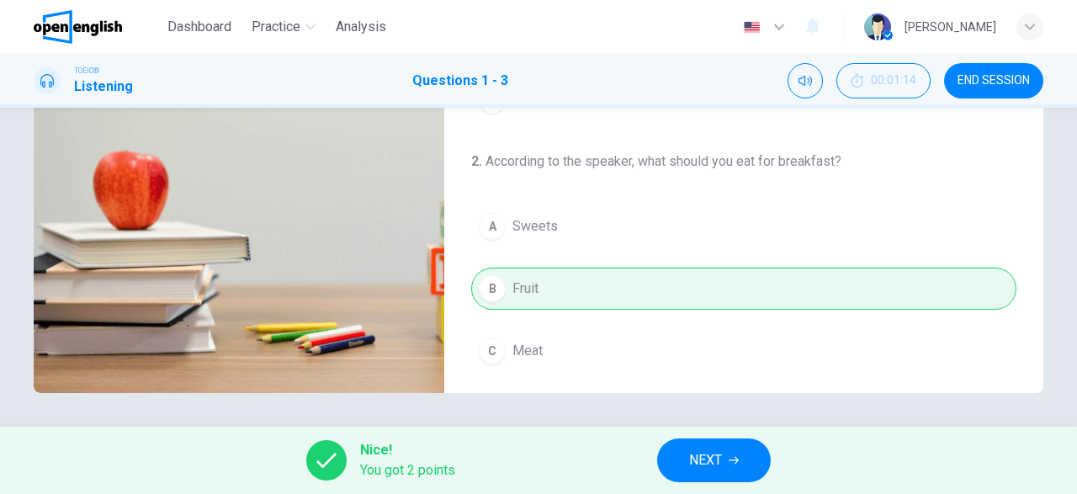
click at [739, 465] on button "NEXT" at bounding box center [714, 460] width 114 height 44
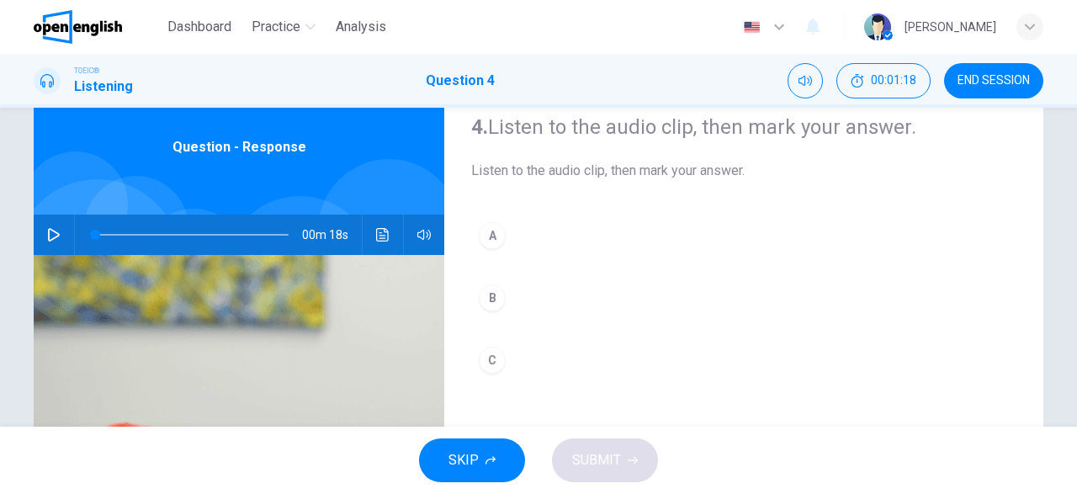
scroll to position [98, 0]
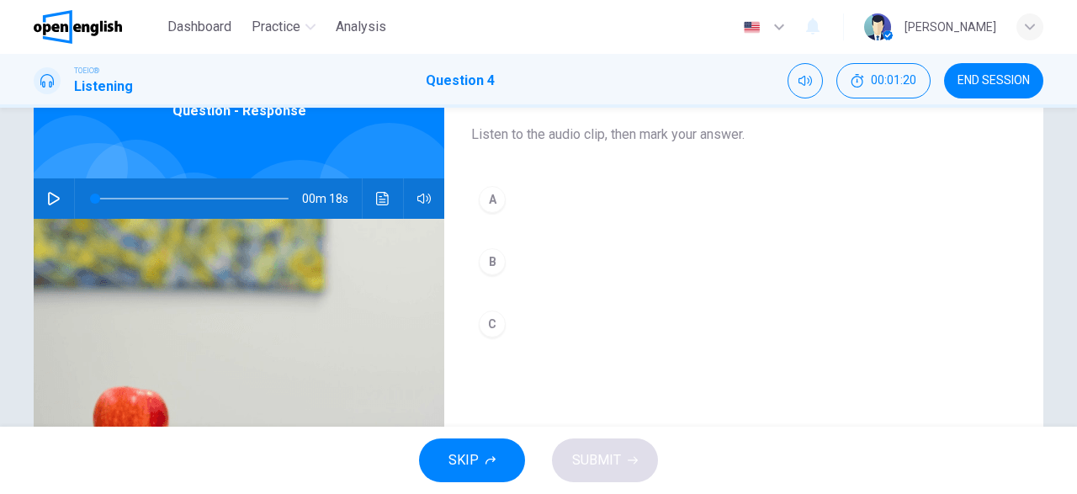
click at [55, 204] on icon "button" at bounding box center [53, 198] width 13 height 13
click at [52, 194] on icon "button" at bounding box center [54, 198] width 12 height 13
click at [51, 198] on icon "button" at bounding box center [53, 198] width 13 height 13
click at [498, 201] on div "A" at bounding box center [492, 199] width 27 height 27
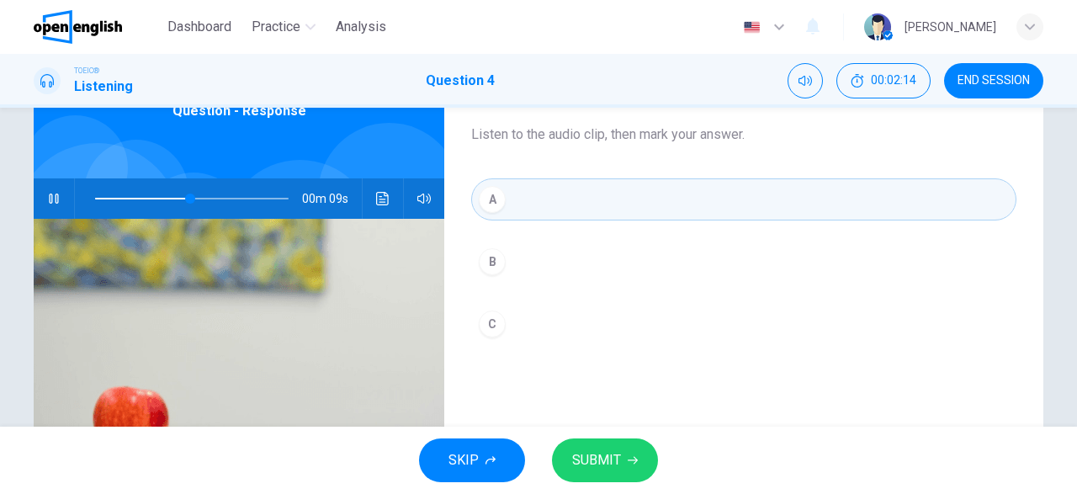
click at [612, 465] on span "SUBMIT" at bounding box center [596, 460] width 49 height 24
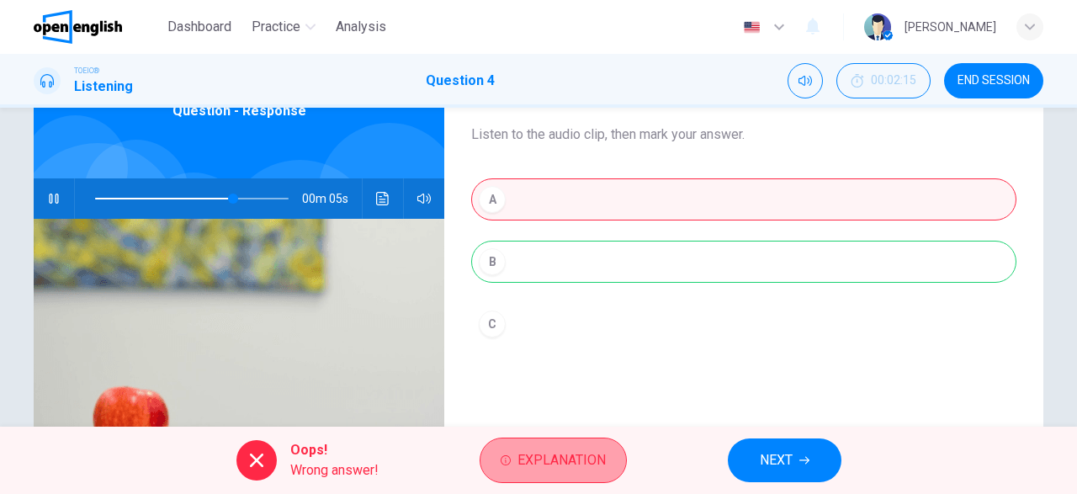
click at [600, 465] on span "Explanation" at bounding box center [561, 460] width 88 height 24
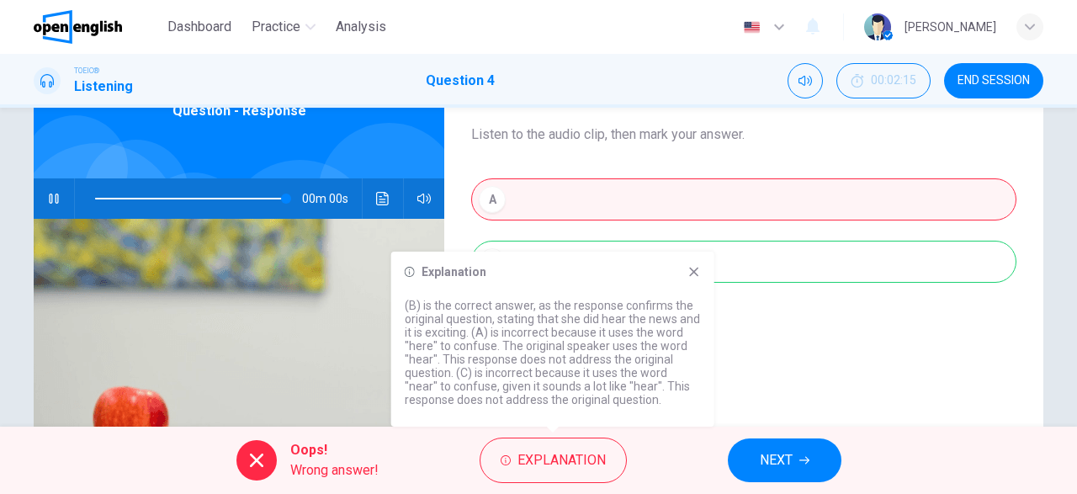
type input "*"
click at [813, 462] on button "NEXT" at bounding box center [785, 460] width 114 height 44
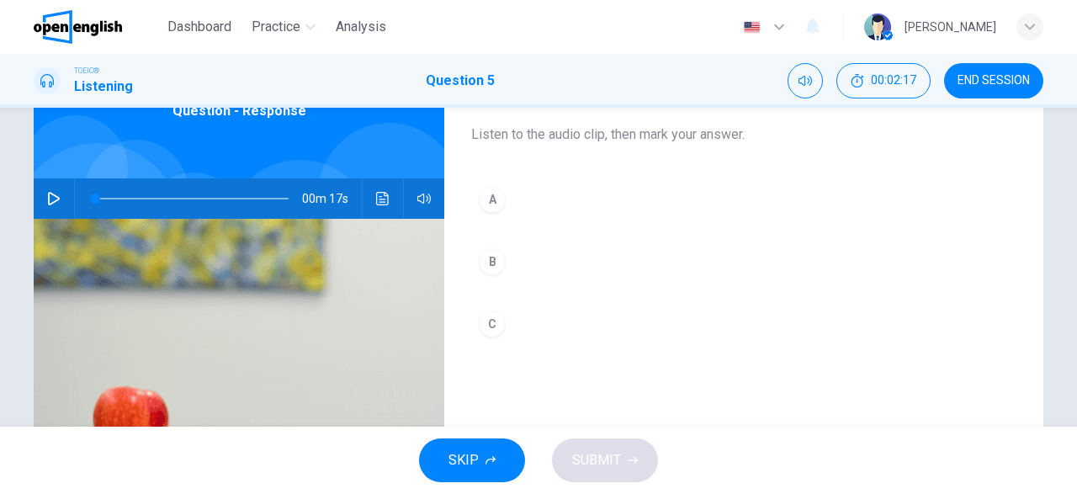
click at [52, 200] on icon "button" at bounding box center [53, 198] width 13 height 13
click at [57, 199] on icon "button" at bounding box center [54, 198] width 12 height 13
click at [96, 198] on span at bounding box center [191, 199] width 193 height 24
click at [52, 194] on icon "button" at bounding box center [54, 198] width 12 height 13
click at [53, 196] on icon "button" at bounding box center [53, 198] width 13 height 13
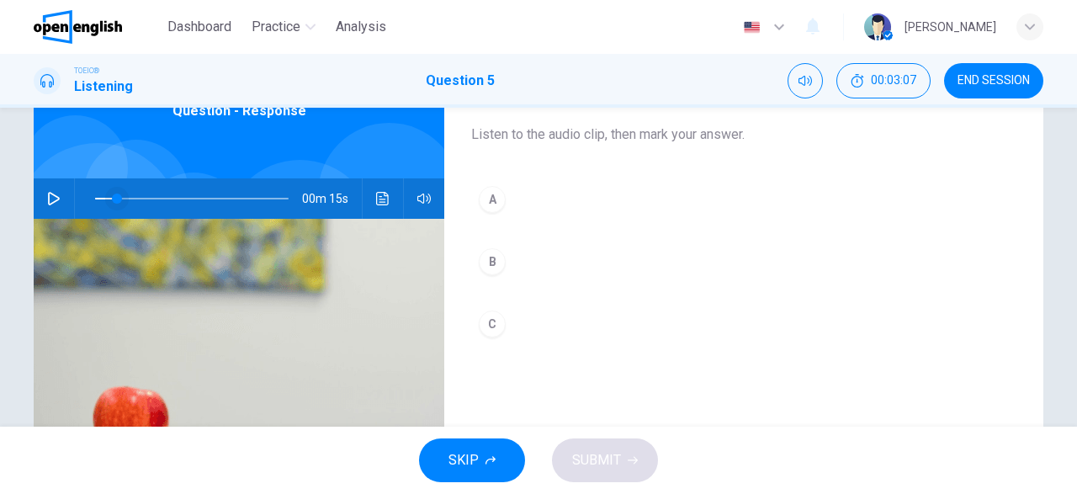
click at [95, 197] on span at bounding box center [191, 199] width 193 height 24
click at [51, 193] on icon "button" at bounding box center [53, 198] width 13 height 13
type input "*"
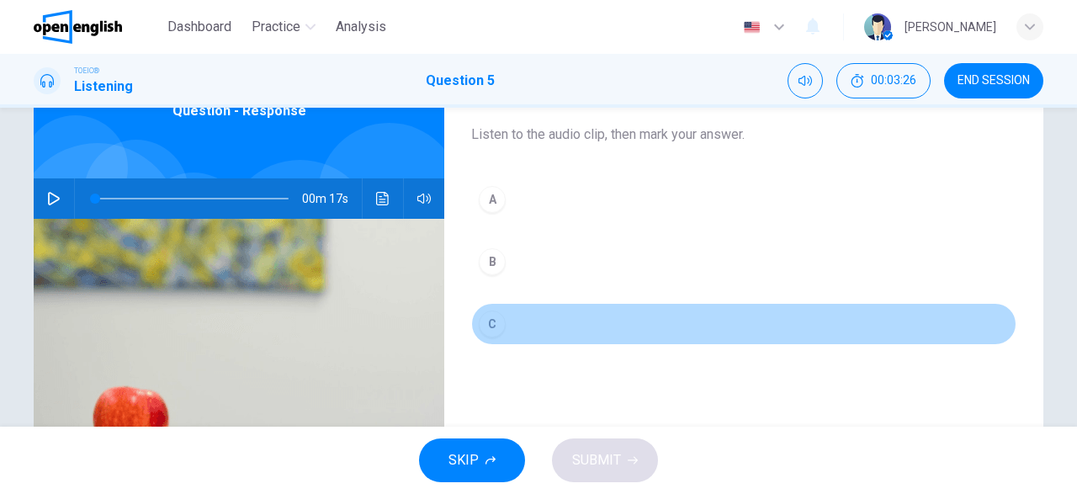
click at [500, 322] on div "C" at bounding box center [492, 323] width 27 height 27
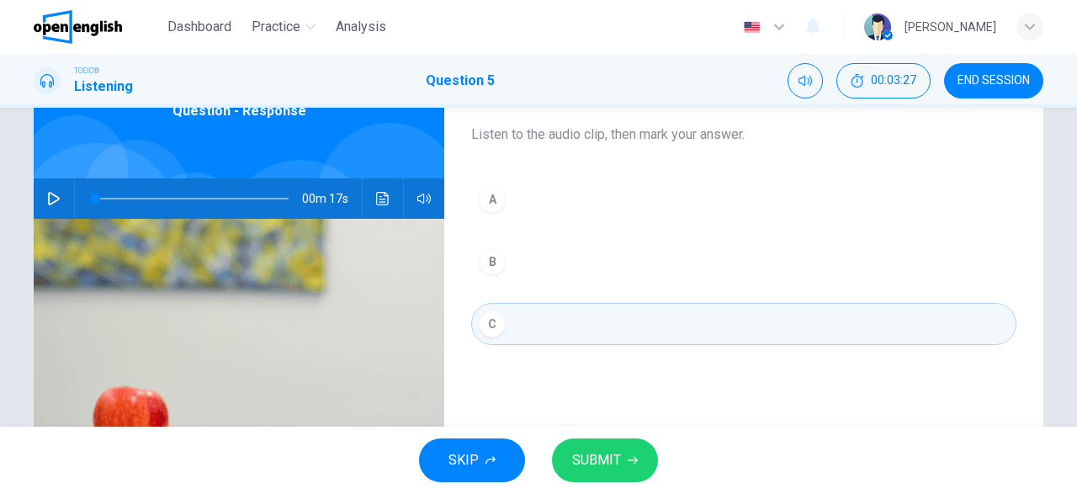
click at [598, 451] on span "SUBMIT" at bounding box center [596, 460] width 49 height 24
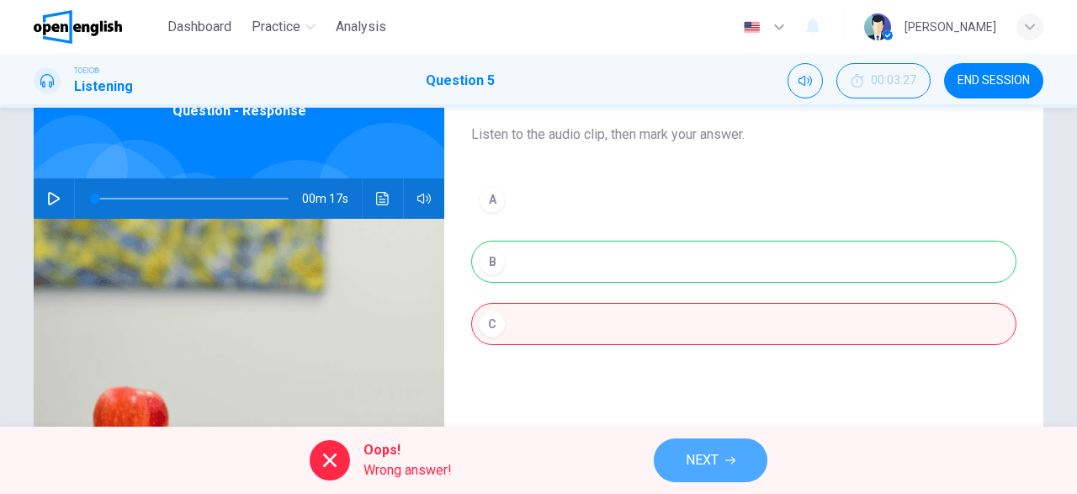
click at [709, 458] on span "NEXT" at bounding box center [702, 460] width 33 height 24
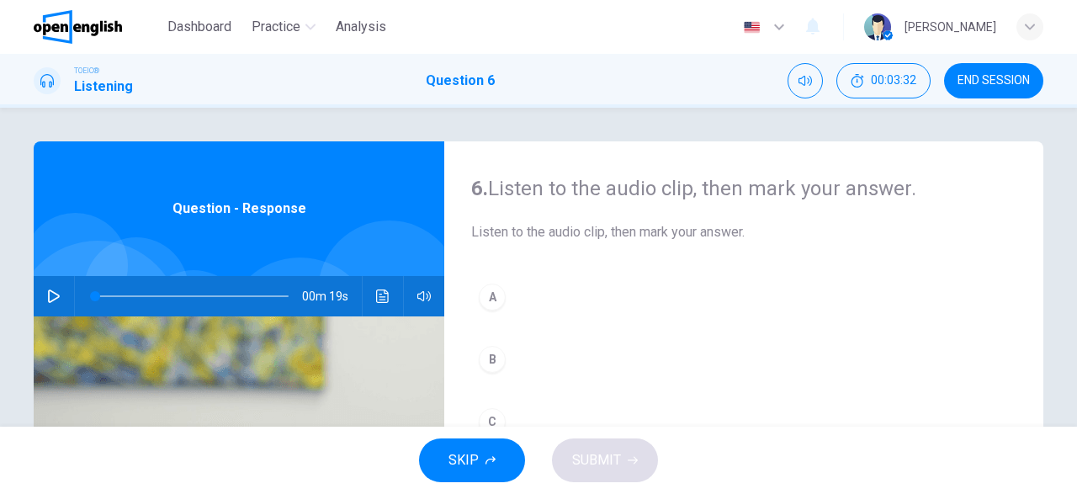
drag, startPoint x: 55, startPoint y: 294, endPoint x: 65, endPoint y: 294, distance: 10.1
click at [56, 294] on icon "button" at bounding box center [53, 295] width 13 height 13
click at [96, 297] on span at bounding box center [97, 296] width 10 height 10
drag, startPoint x: 96, startPoint y: 297, endPoint x: 82, endPoint y: 299, distance: 14.4
click at [90, 297] on span at bounding box center [95, 296] width 10 height 10
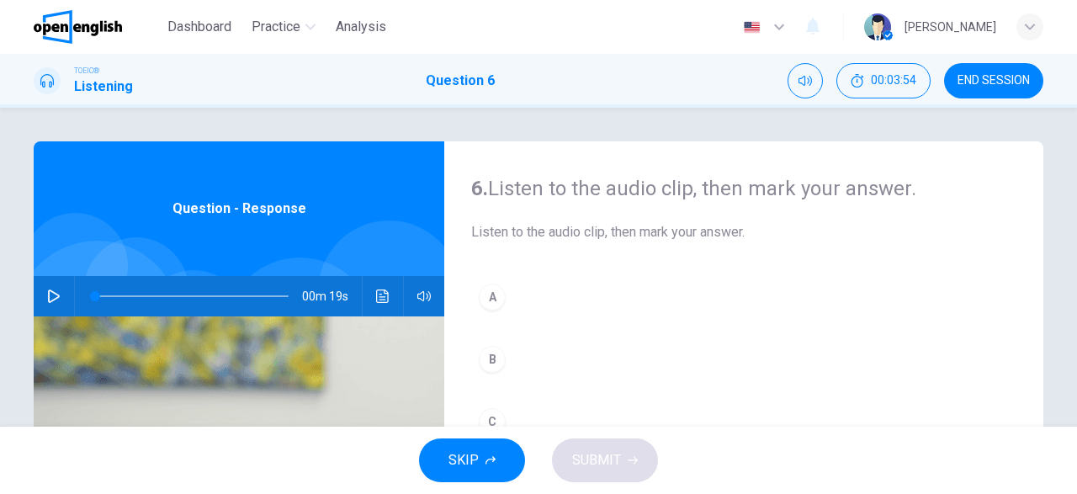
click at [52, 294] on icon "button" at bounding box center [53, 295] width 13 height 13
click at [498, 294] on div "A" at bounding box center [492, 296] width 27 height 27
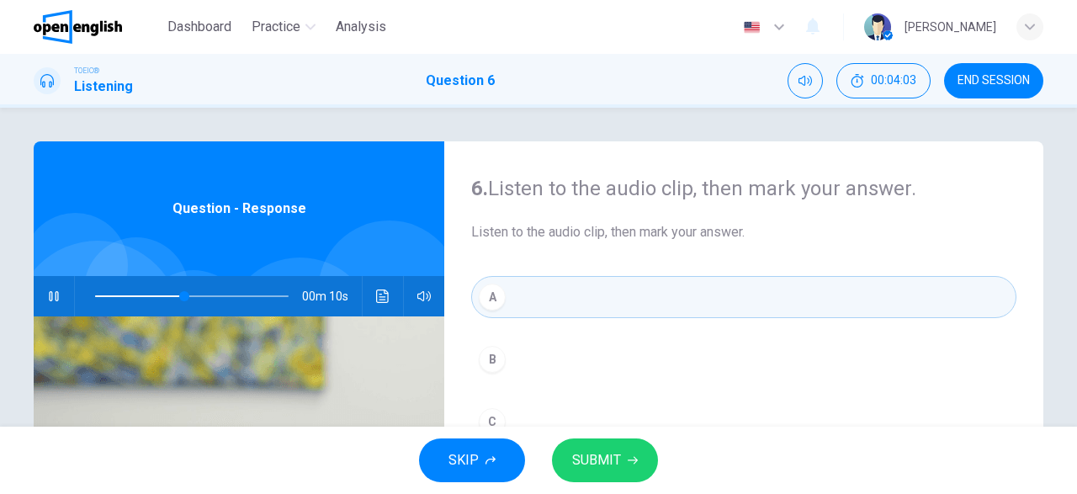
click at [608, 440] on button "SUBMIT" at bounding box center [605, 460] width 106 height 44
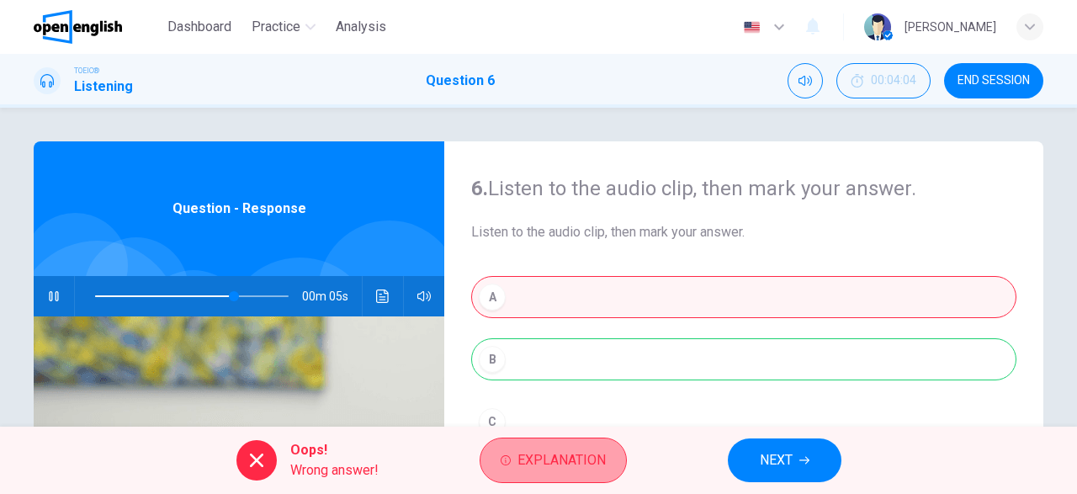
click at [575, 469] on span "Explanation" at bounding box center [561, 460] width 88 height 24
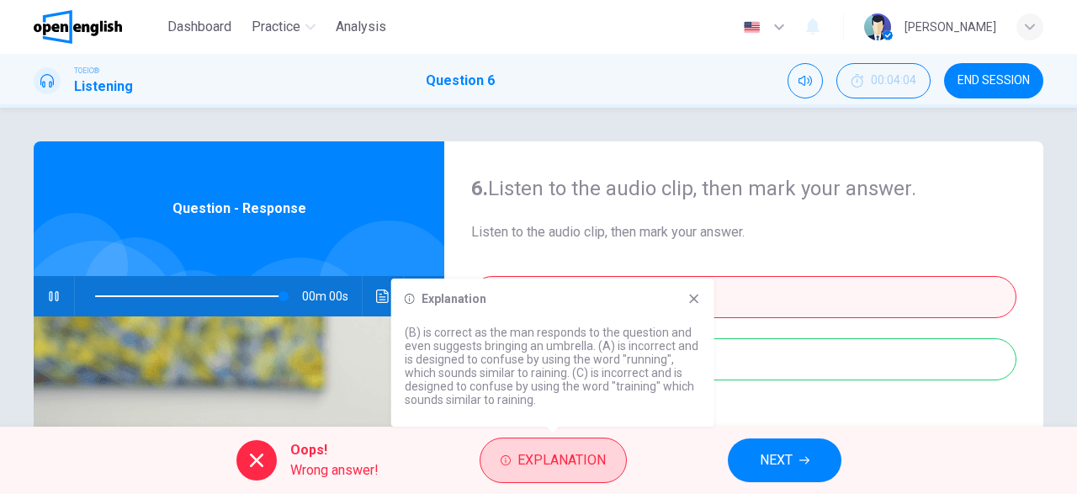
type input "*"
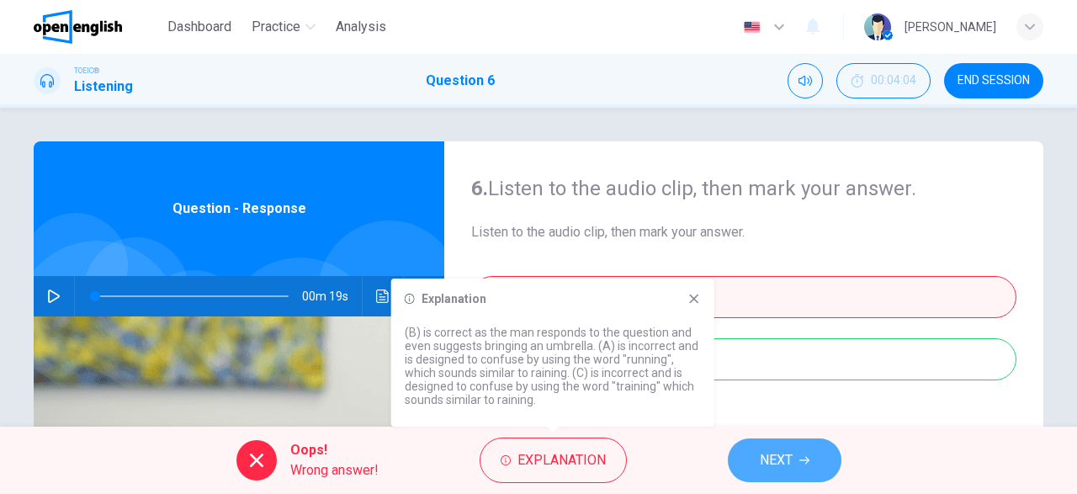
click at [781, 466] on span "NEXT" at bounding box center [776, 460] width 33 height 24
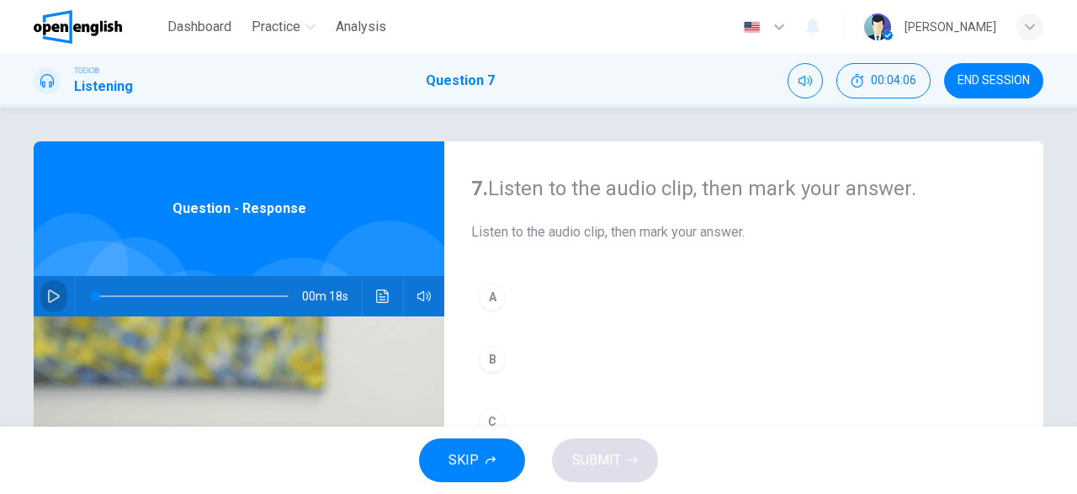
click at [58, 296] on icon "button" at bounding box center [54, 295] width 12 height 13
click at [95, 294] on span at bounding box center [191, 296] width 193 height 24
click at [53, 294] on icon "button" at bounding box center [53, 295] width 13 height 13
click at [58, 294] on icon "button" at bounding box center [53, 296] width 9 height 10
click at [58, 294] on icon "button" at bounding box center [53, 295] width 13 height 13
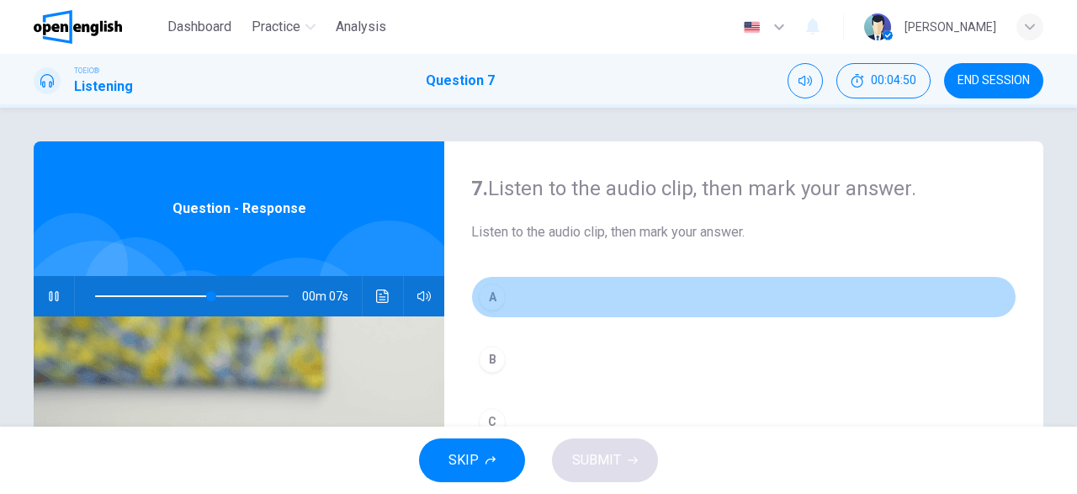
click at [490, 294] on div "A" at bounding box center [492, 296] width 27 height 27
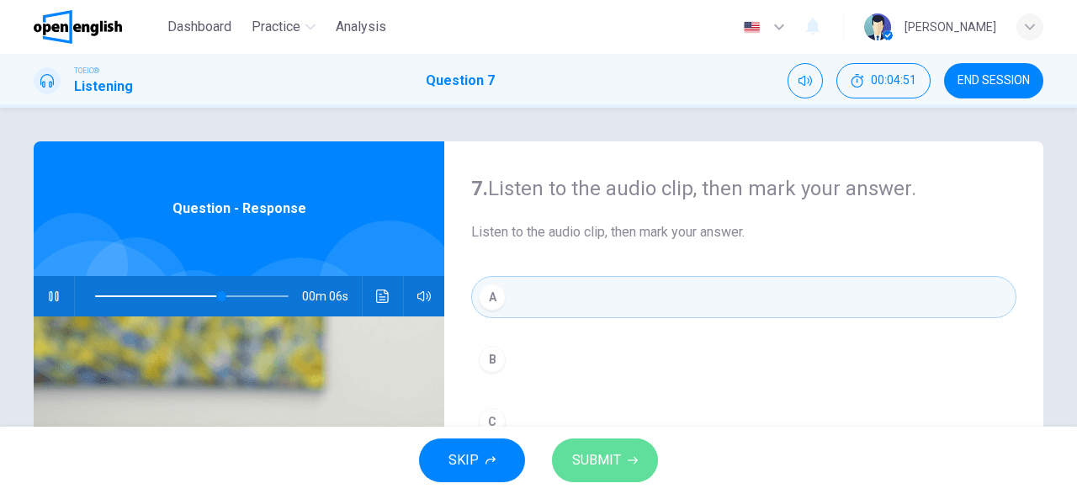
click at [617, 455] on span "SUBMIT" at bounding box center [596, 460] width 49 height 24
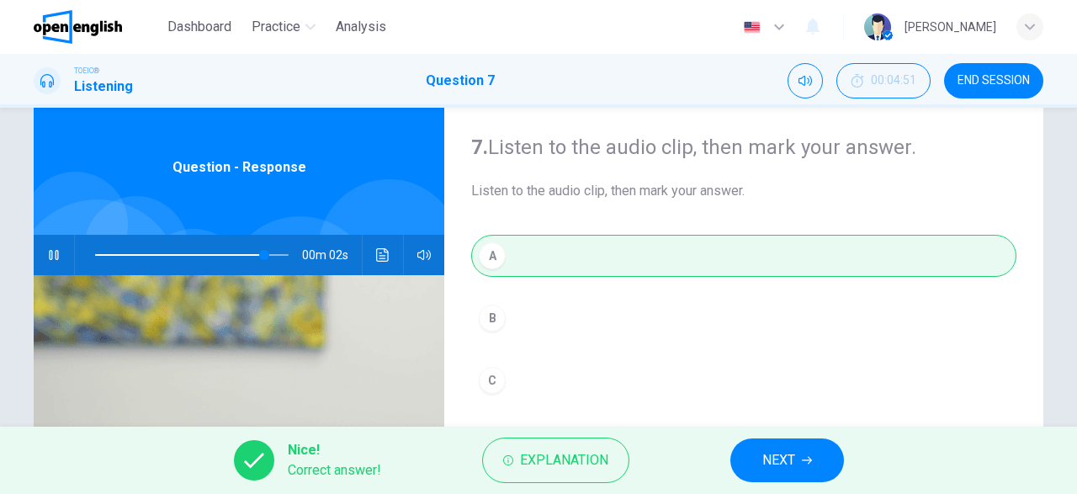
scroll to position [98, 0]
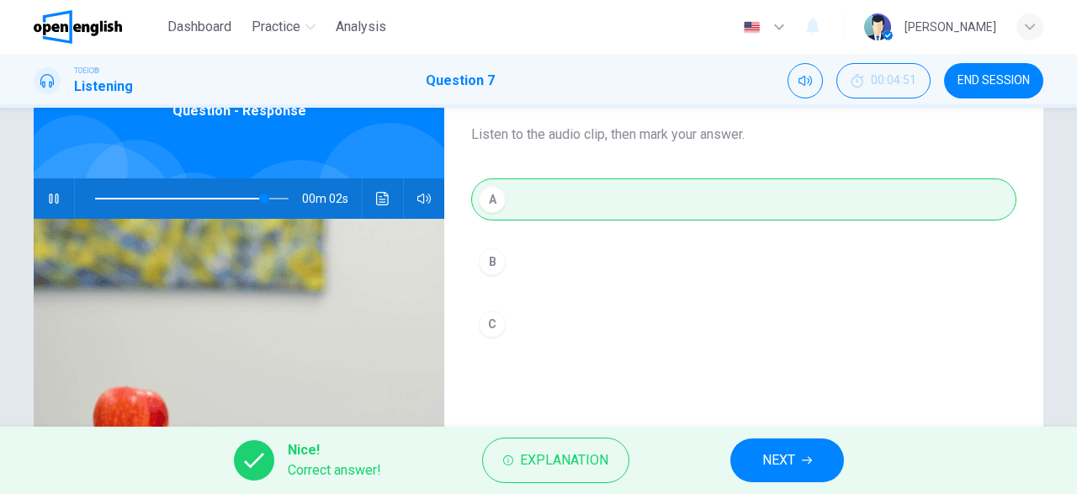
type input "**"
click at [802, 452] on button "NEXT" at bounding box center [787, 460] width 114 height 44
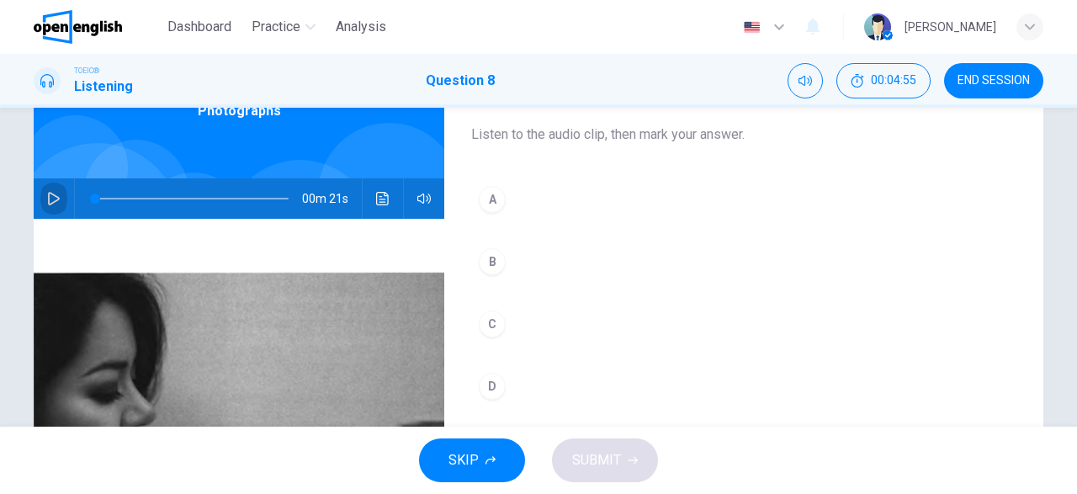
click at [56, 196] on icon "button" at bounding box center [54, 198] width 12 height 13
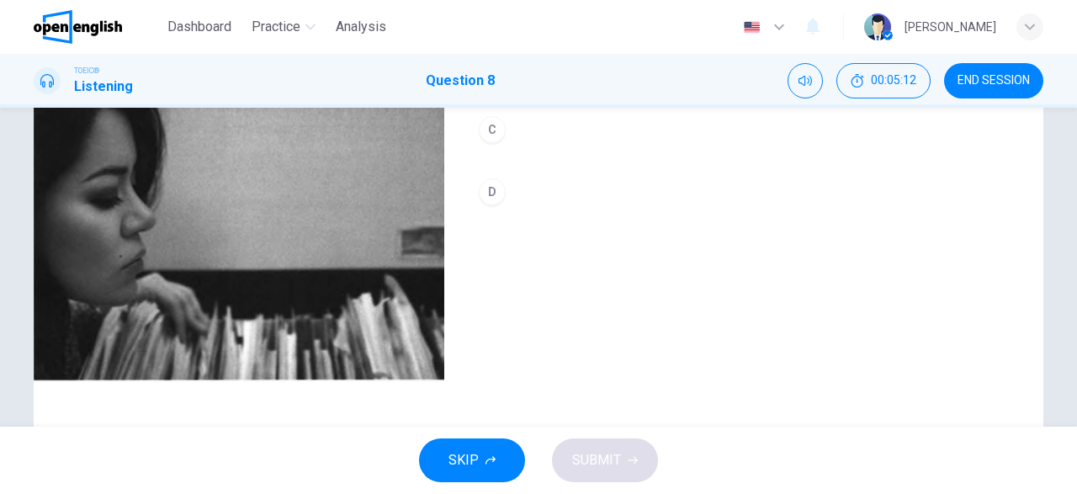
scroll to position [293, 0]
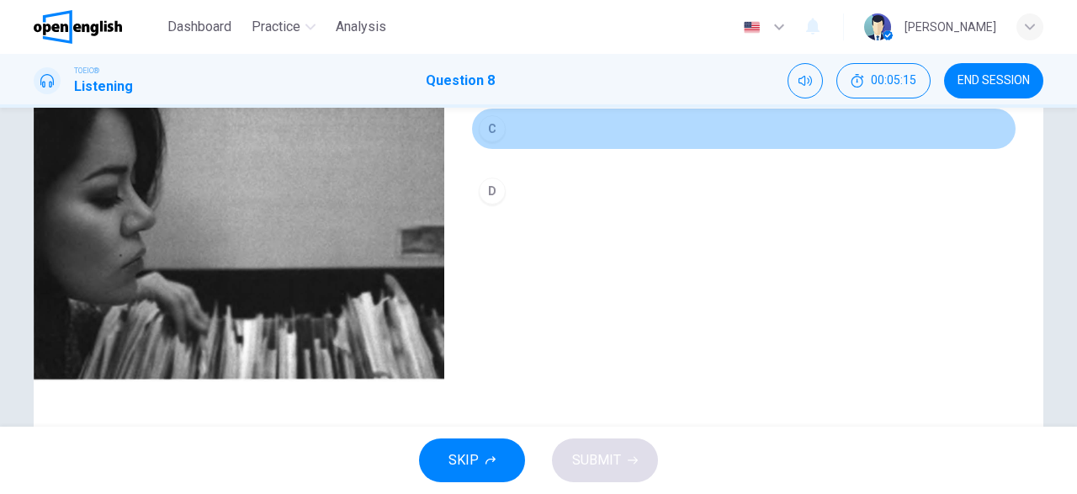
click at [493, 126] on div "C" at bounding box center [492, 128] width 27 height 27
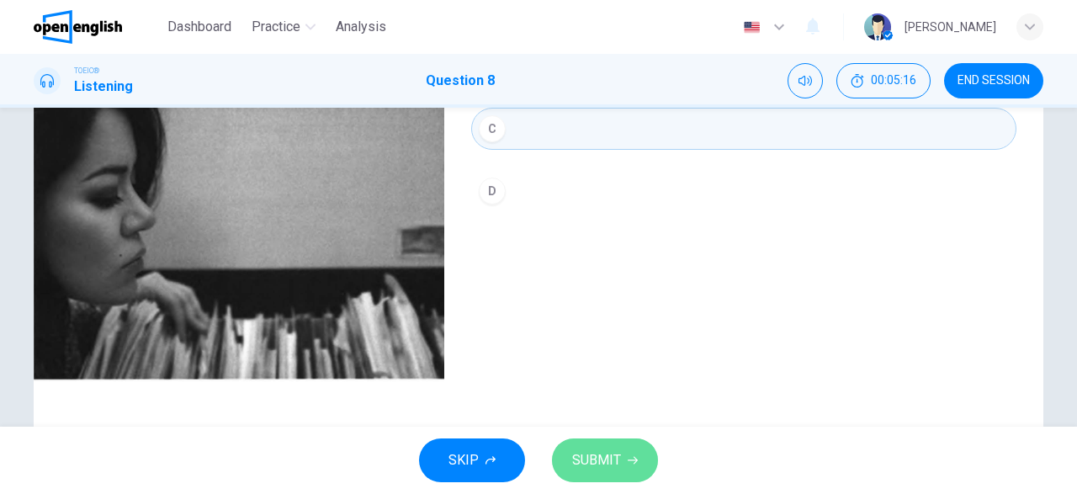
click at [620, 469] on button "SUBMIT" at bounding box center [605, 460] width 106 height 44
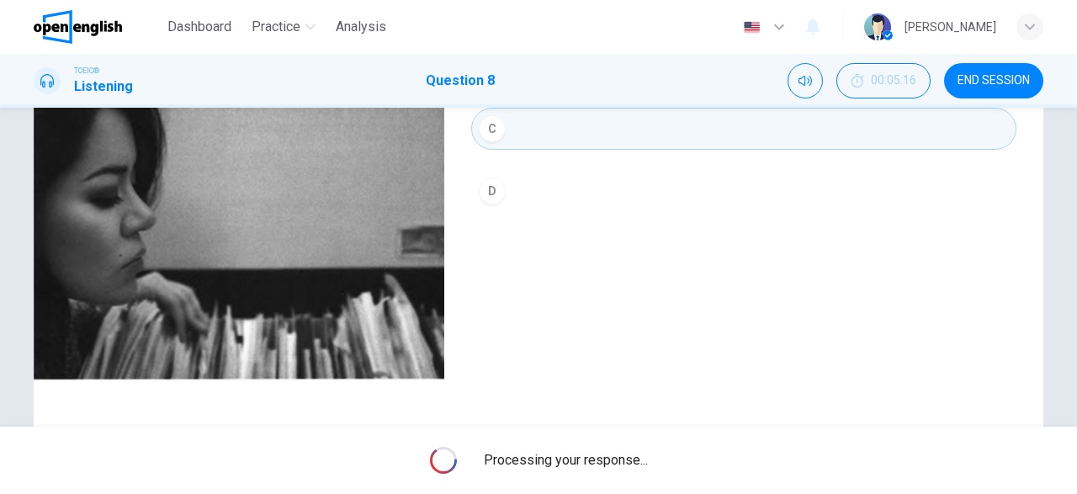
type input "*"
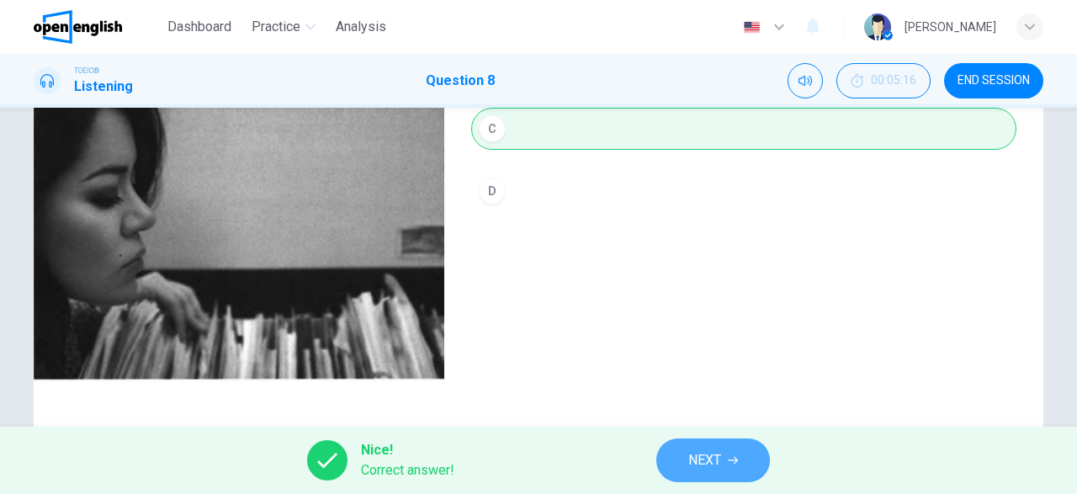
click at [703, 450] on span "NEXT" at bounding box center [704, 460] width 33 height 24
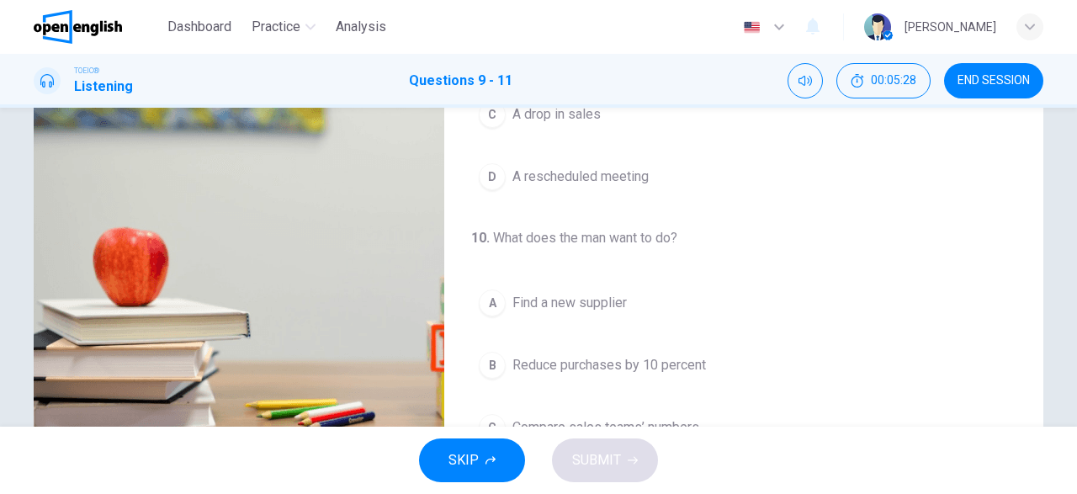
scroll to position [0, 0]
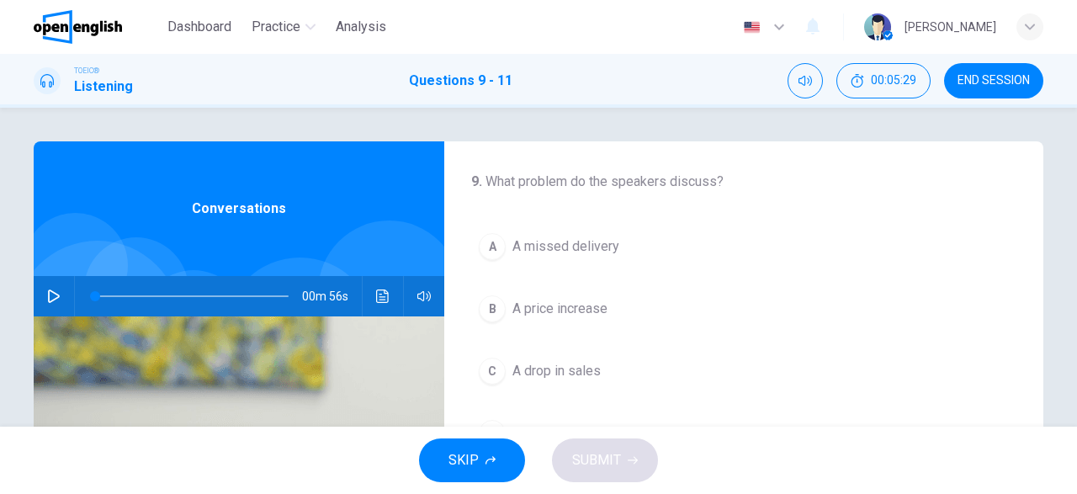
click at [54, 291] on icon "button" at bounding box center [53, 295] width 13 height 13
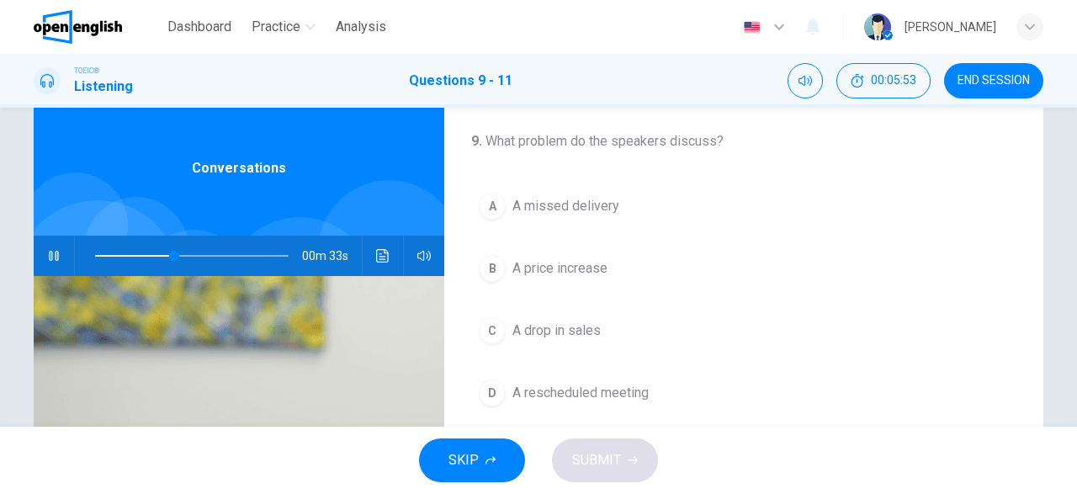
scroll to position [138, 0]
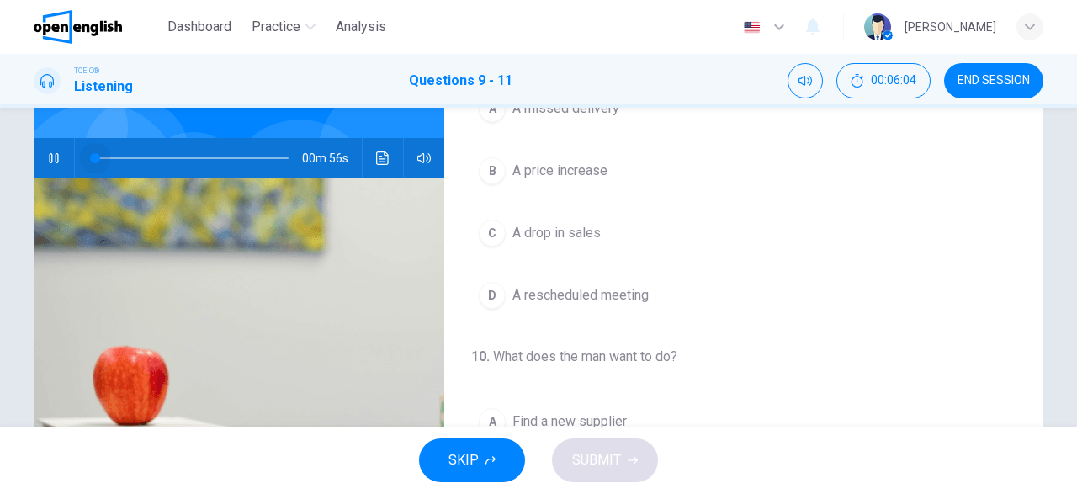
click at [95, 158] on span at bounding box center [191, 158] width 193 height 24
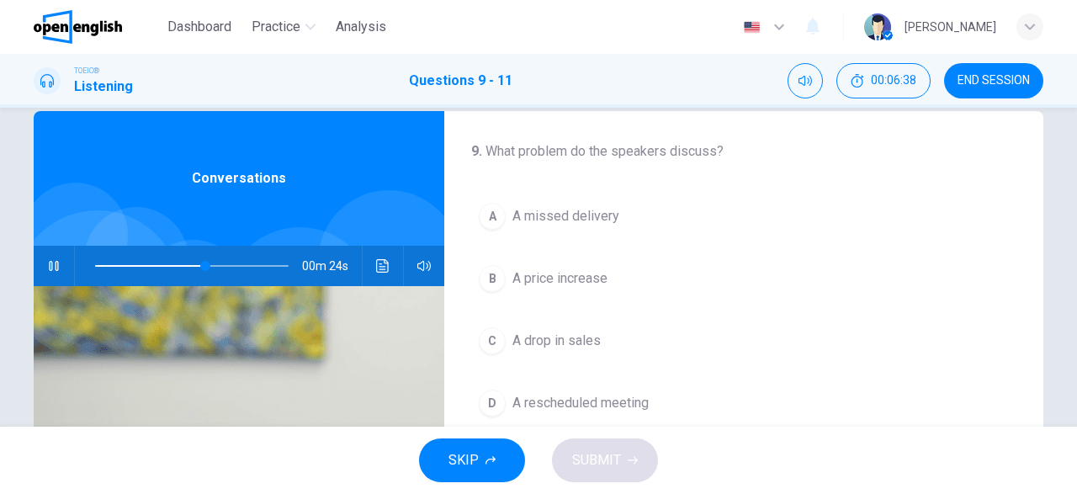
scroll to position [0, 0]
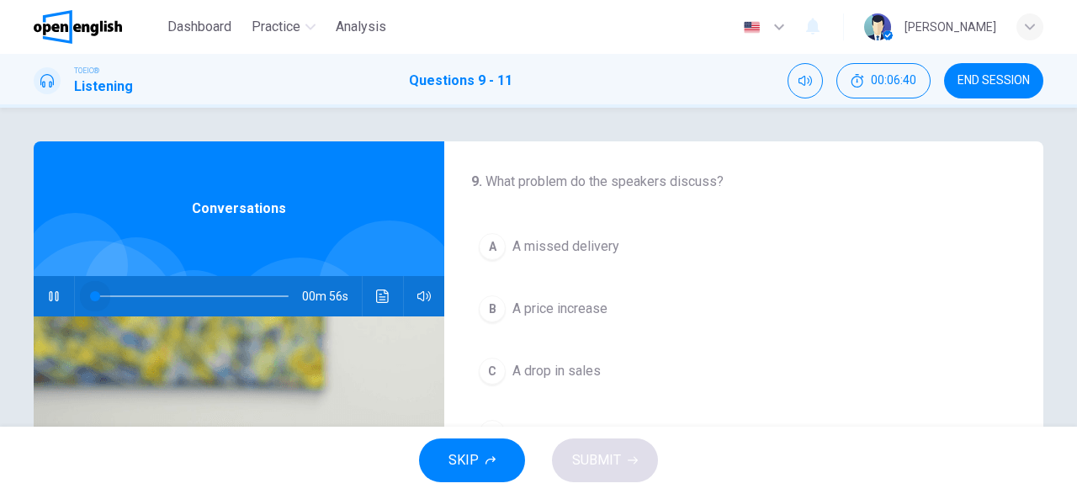
click at [95, 295] on span at bounding box center [191, 296] width 193 height 24
click at [97, 296] on span at bounding box center [191, 296] width 193 height 24
click at [494, 314] on div "B" at bounding box center [492, 308] width 27 height 27
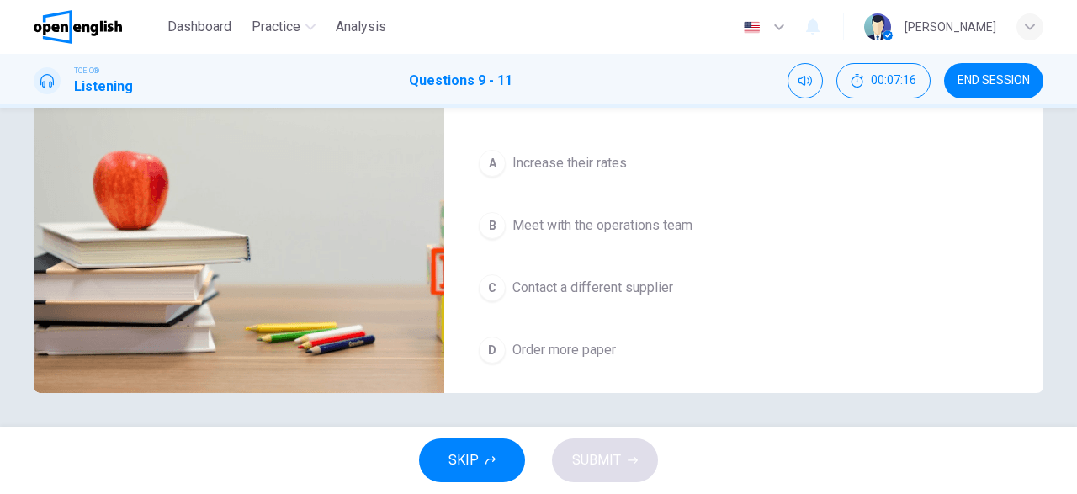
scroll to position [378, 0]
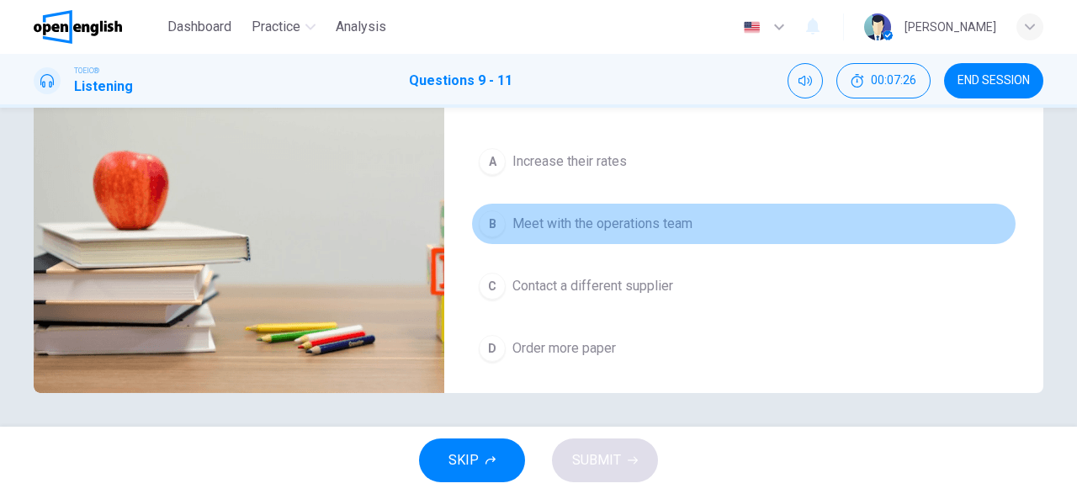
drag, startPoint x: 493, startPoint y: 220, endPoint x: 451, endPoint y: 240, distance: 46.7
click at [494, 220] on div "B" at bounding box center [492, 223] width 27 height 27
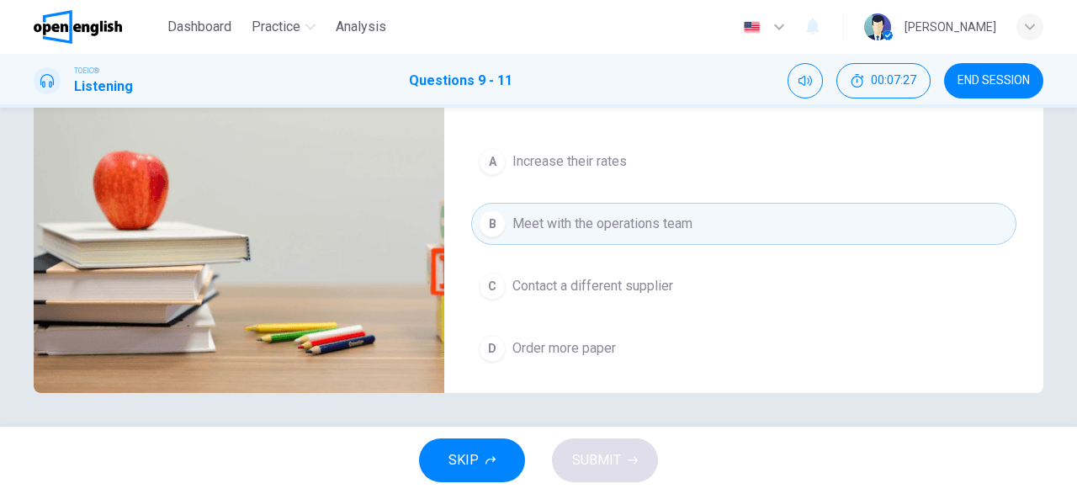
scroll to position [138, 0]
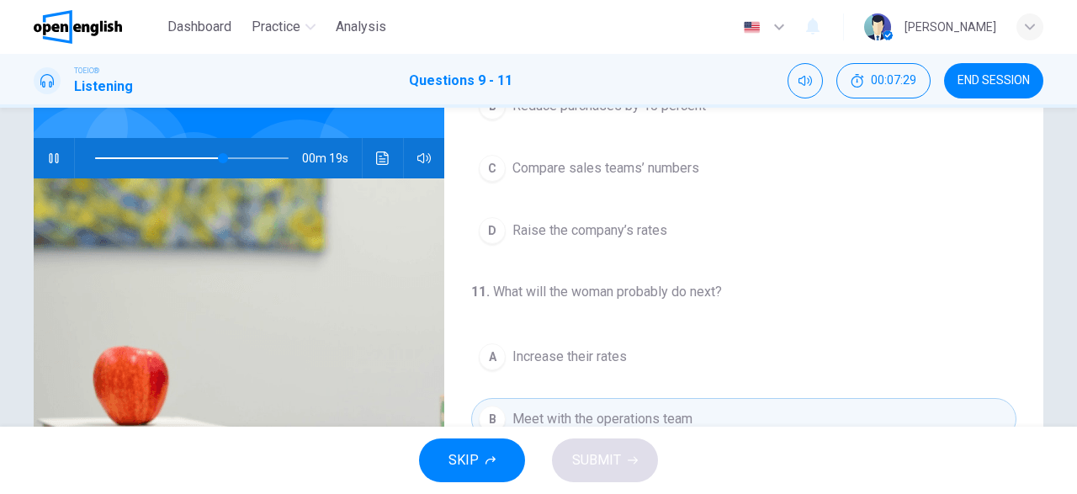
click at [94, 156] on div at bounding box center [188, 158] width 227 height 40
click at [98, 158] on span at bounding box center [191, 158] width 193 height 24
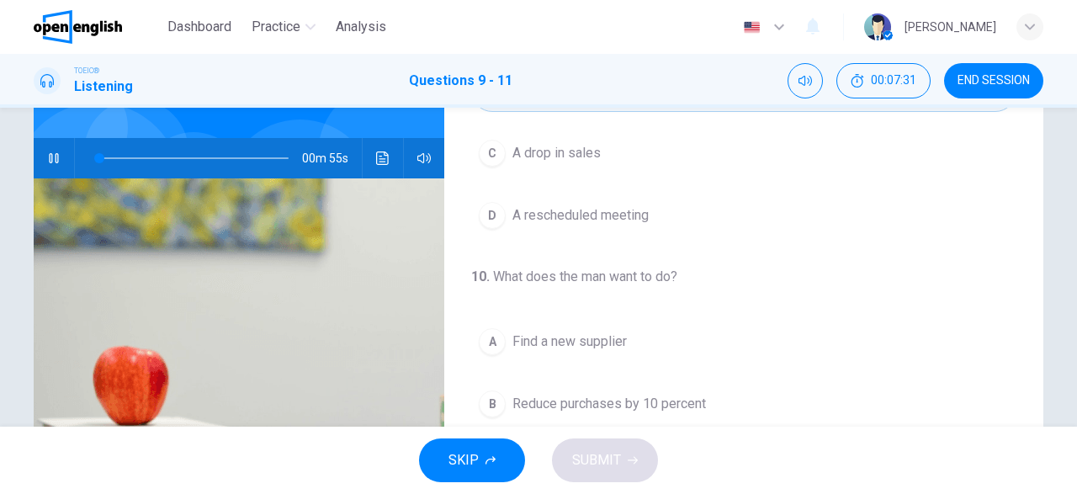
scroll to position [0, 0]
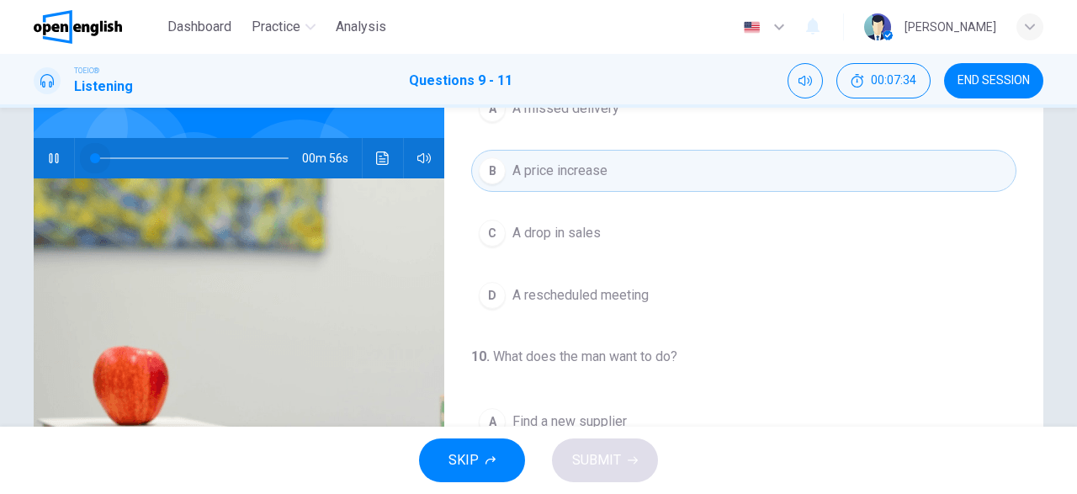
drag, startPoint x: 108, startPoint y: 157, endPoint x: 94, endPoint y: 165, distance: 15.4
click at [94, 163] on span at bounding box center [95, 158] width 10 height 10
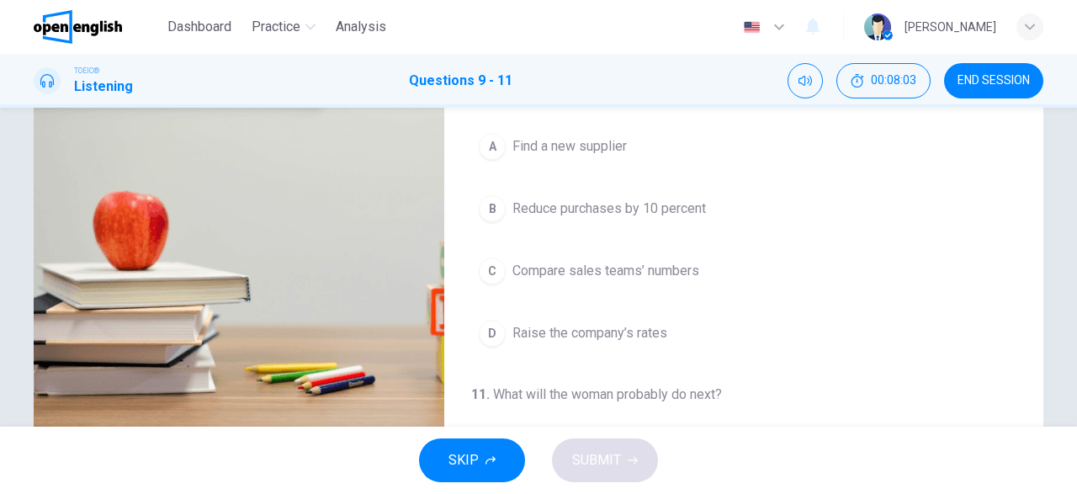
scroll to position [85, 0]
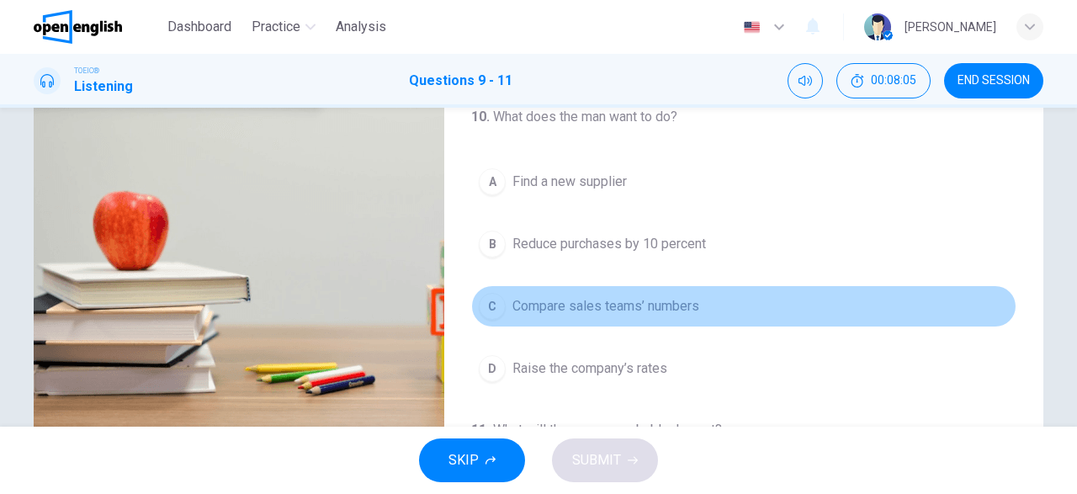
click at [625, 298] on span "Compare sales teams’ numbers" at bounding box center [605, 306] width 187 height 20
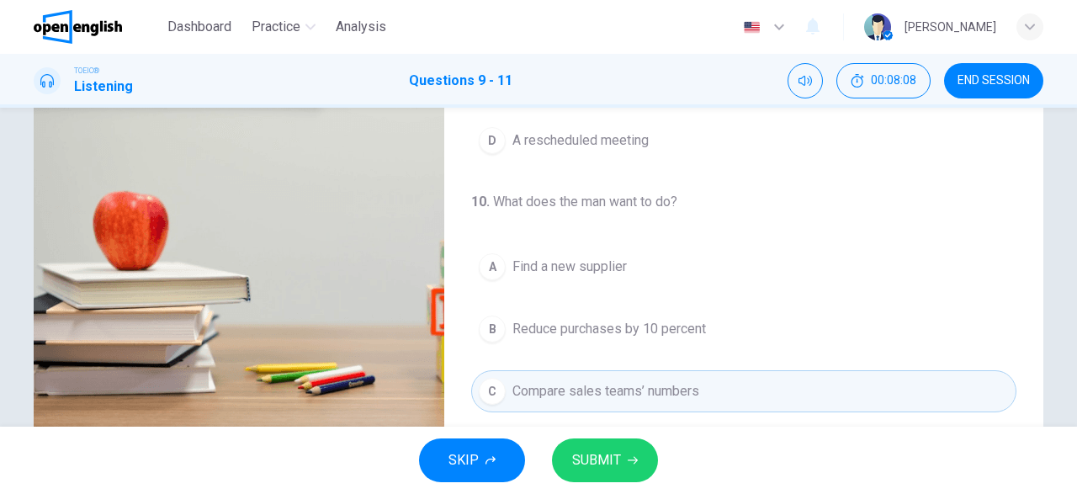
scroll to position [98, 0]
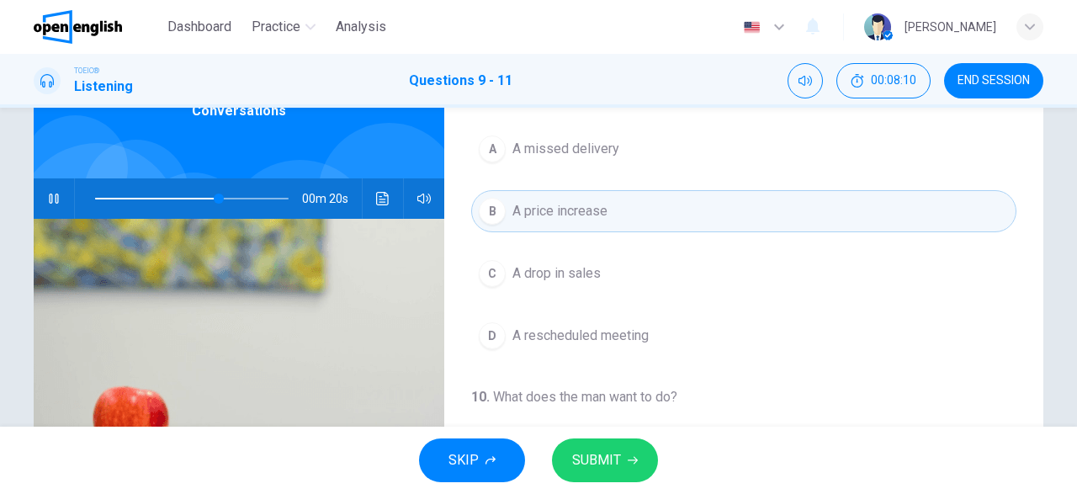
click at [98, 197] on span at bounding box center [191, 199] width 193 height 24
drag, startPoint x: 109, startPoint y: 199, endPoint x: 87, endPoint y: 199, distance: 21.9
click at [90, 199] on span at bounding box center [95, 198] width 10 height 10
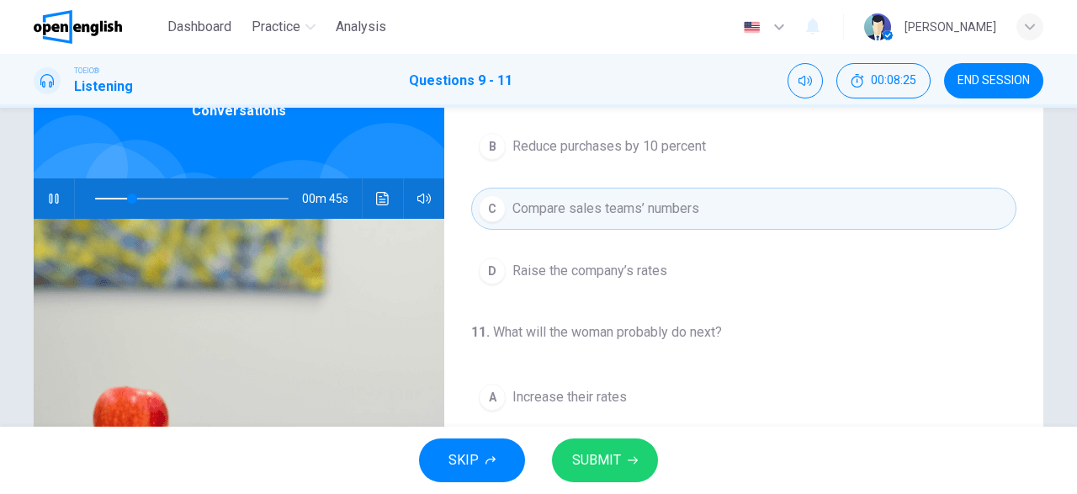
scroll to position [280, 0]
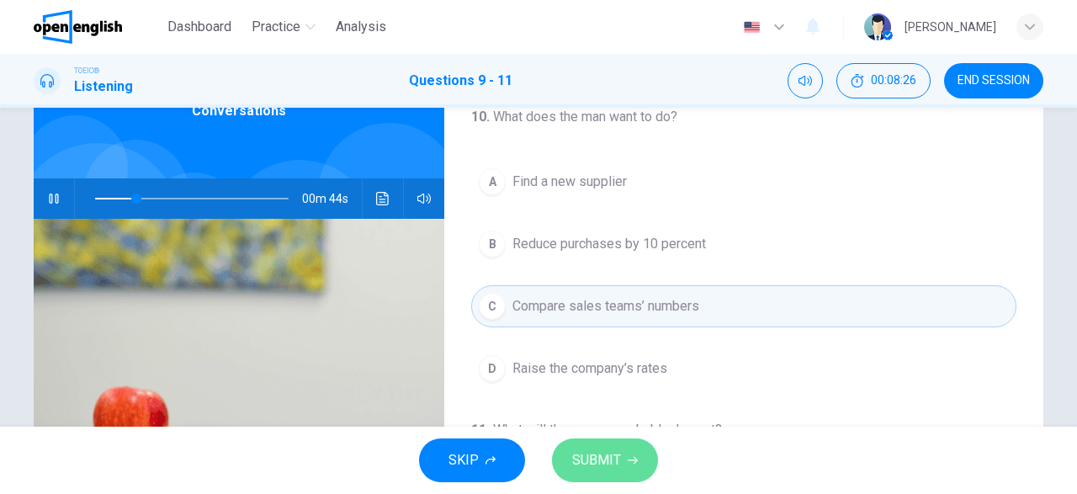
click at [615, 457] on span "SUBMIT" at bounding box center [596, 460] width 49 height 24
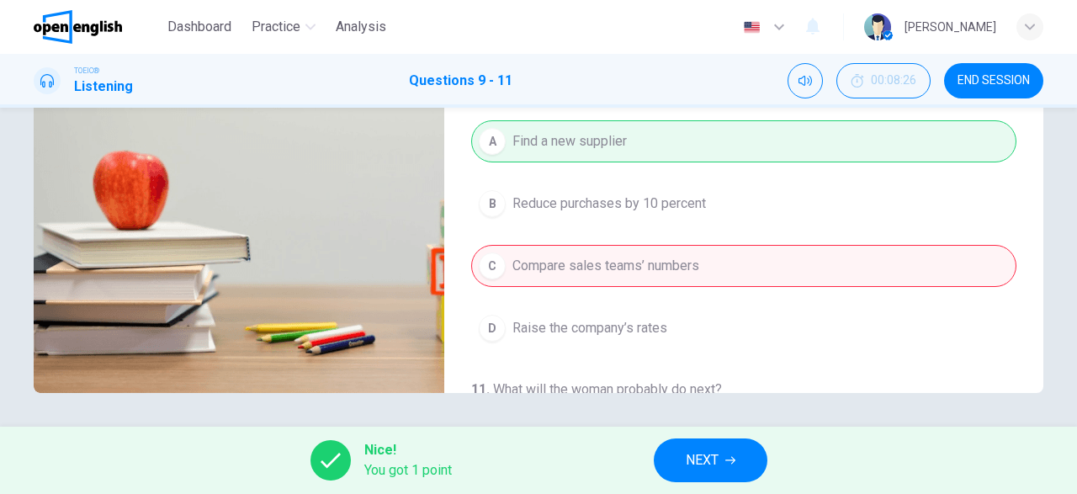
scroll to position [0, 0]
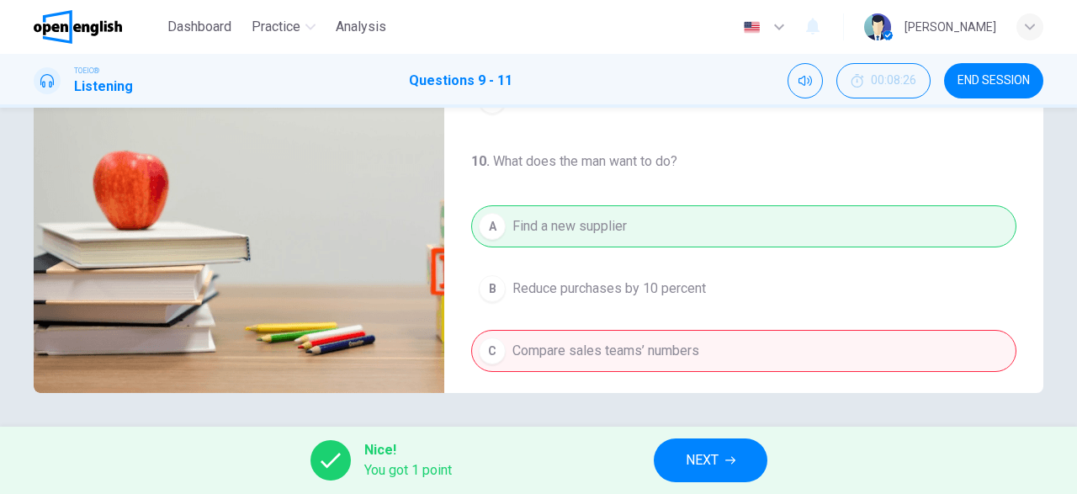
type input "**"
click at [1000, 80] on span "END SESSION" at bounding box center [993, 80] width 72 height 13
